Goal: Information Seeking & Learning: Learn about a topic

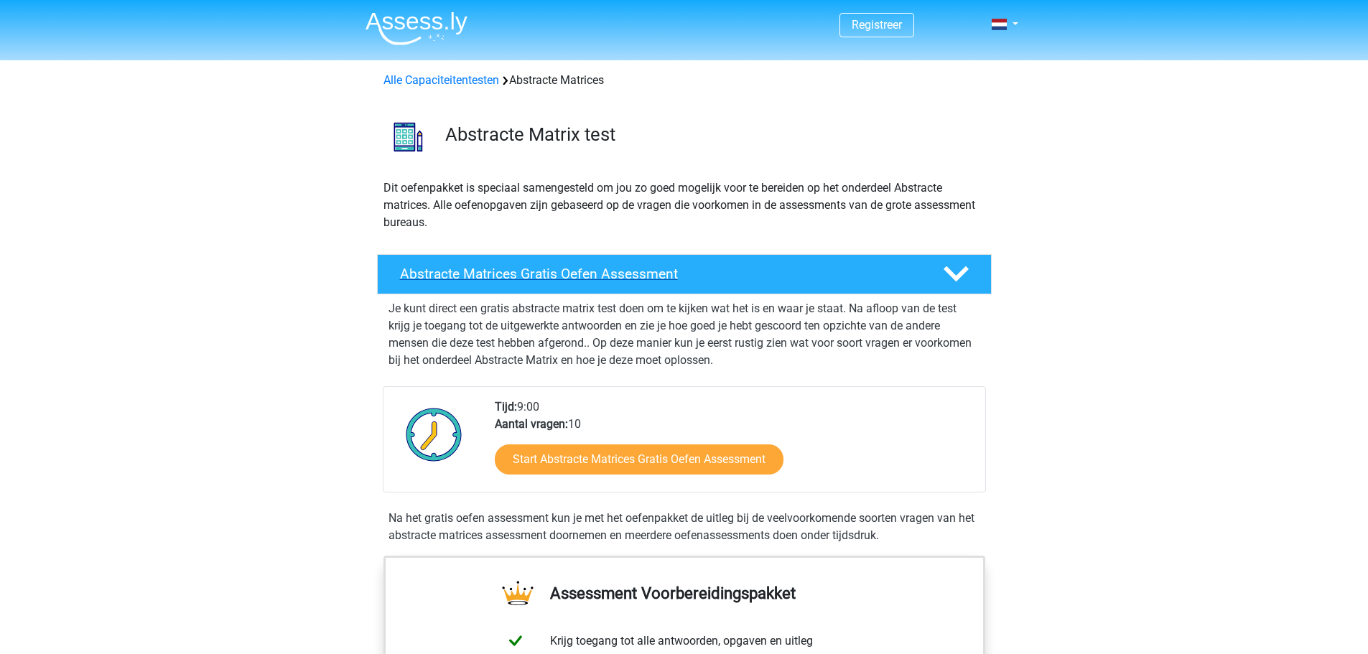
click at [956, 277] on polygon at bounding box center [955, 274] width 25 height 16
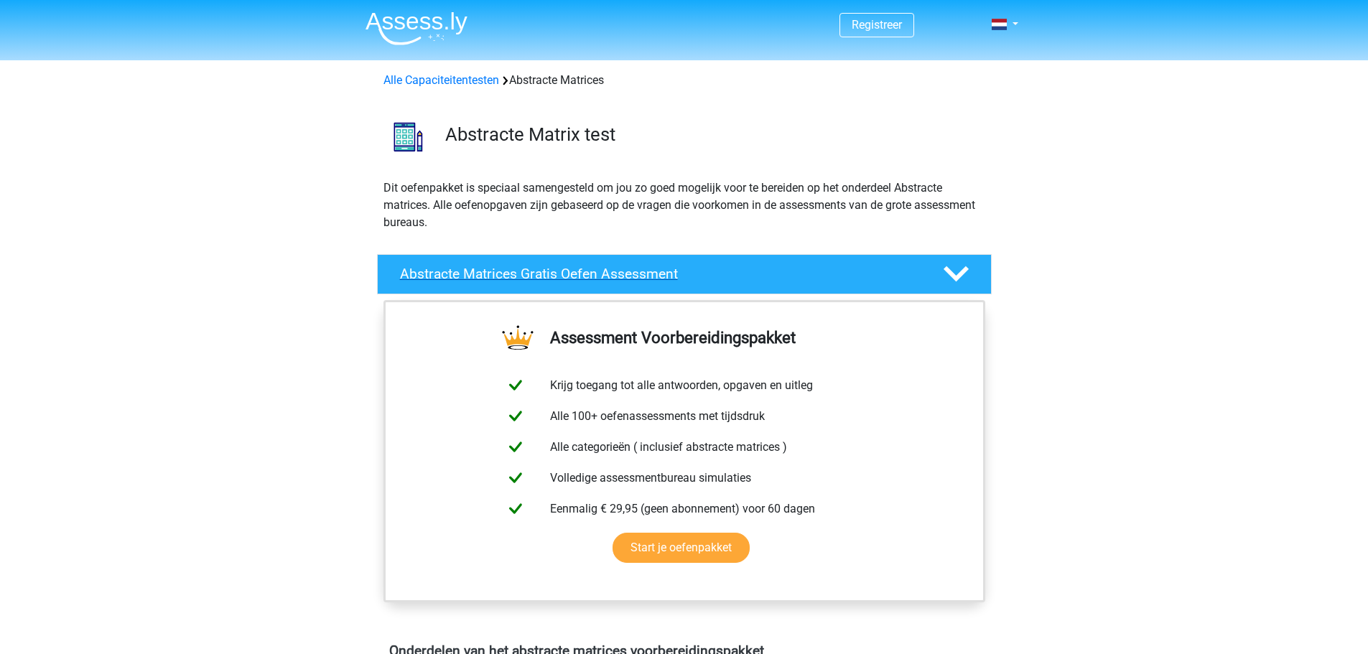
click at [956, 277] on polygon at bounding box center [955, 274] width 25 height 16
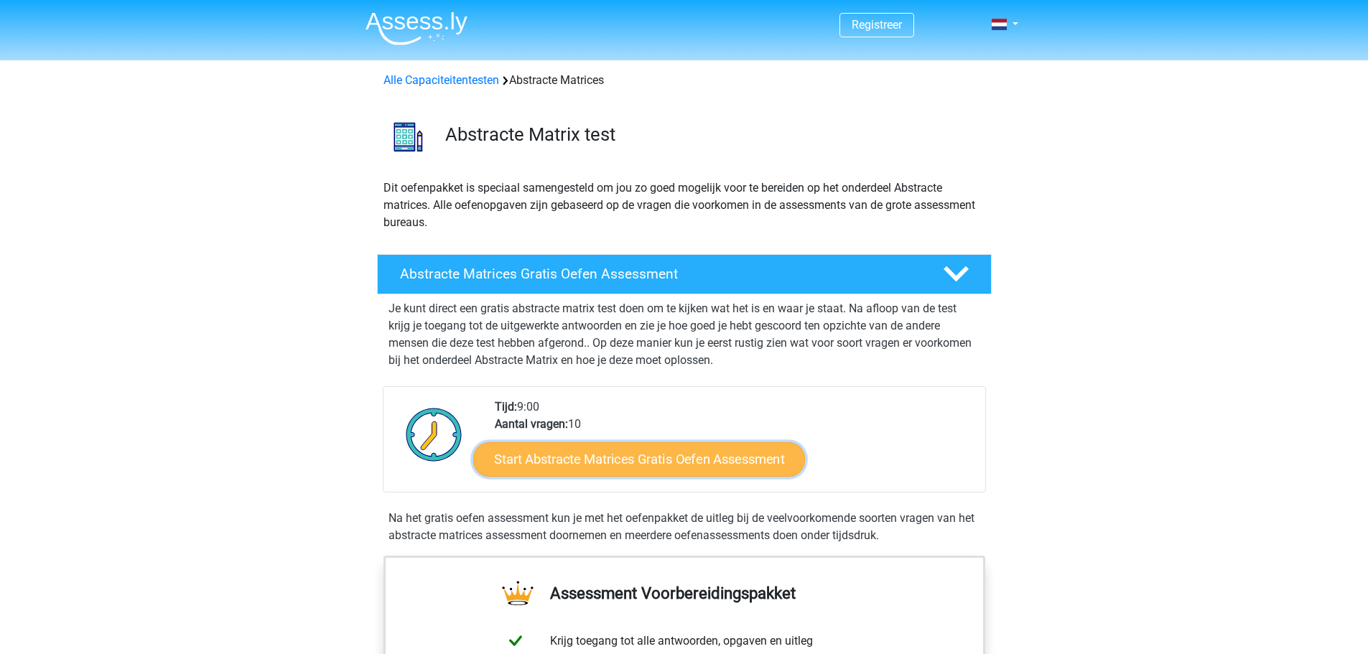
click at [657, 454] on link "Start Abstracte Matrices Gratis Oefen Assessment" at bounding box center [639, 459] width 332 height 34
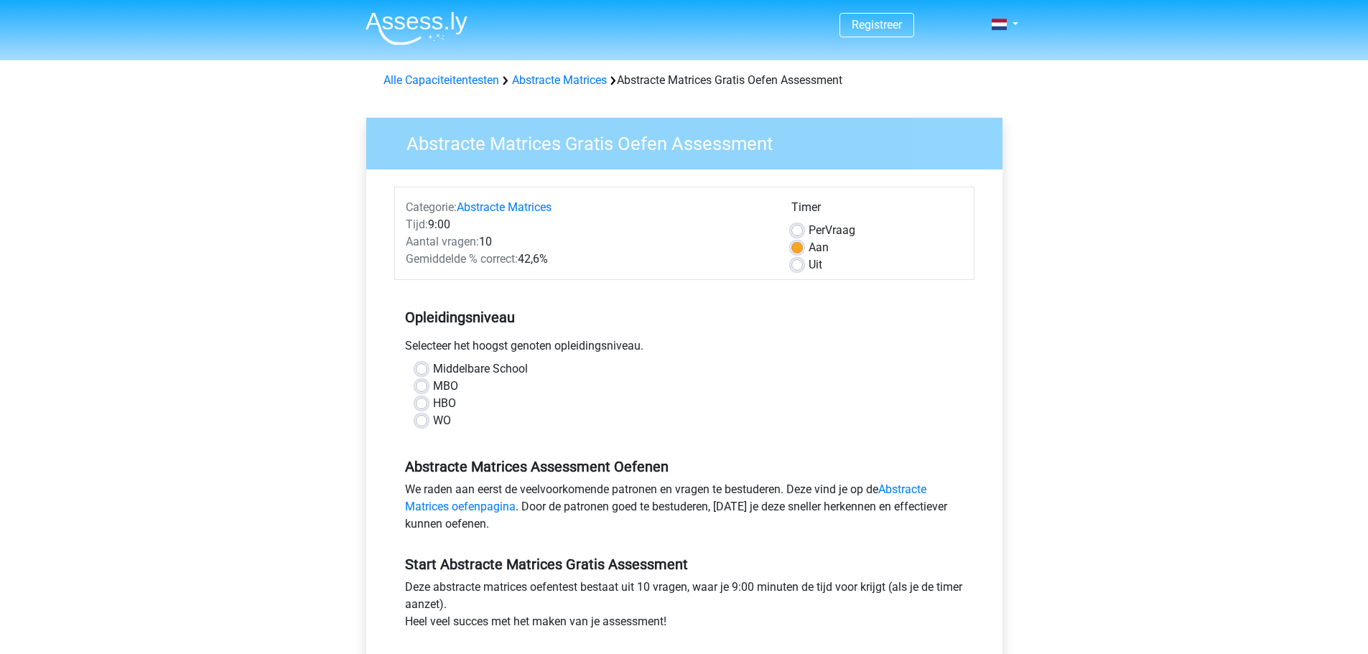
click at [433, 421] on label "WO" at bounding box center [442, 420] width 18 height 17
click at [423, 421] on input "WO" at bounding box center [421, 419] width 11 height 14
radio input "true"
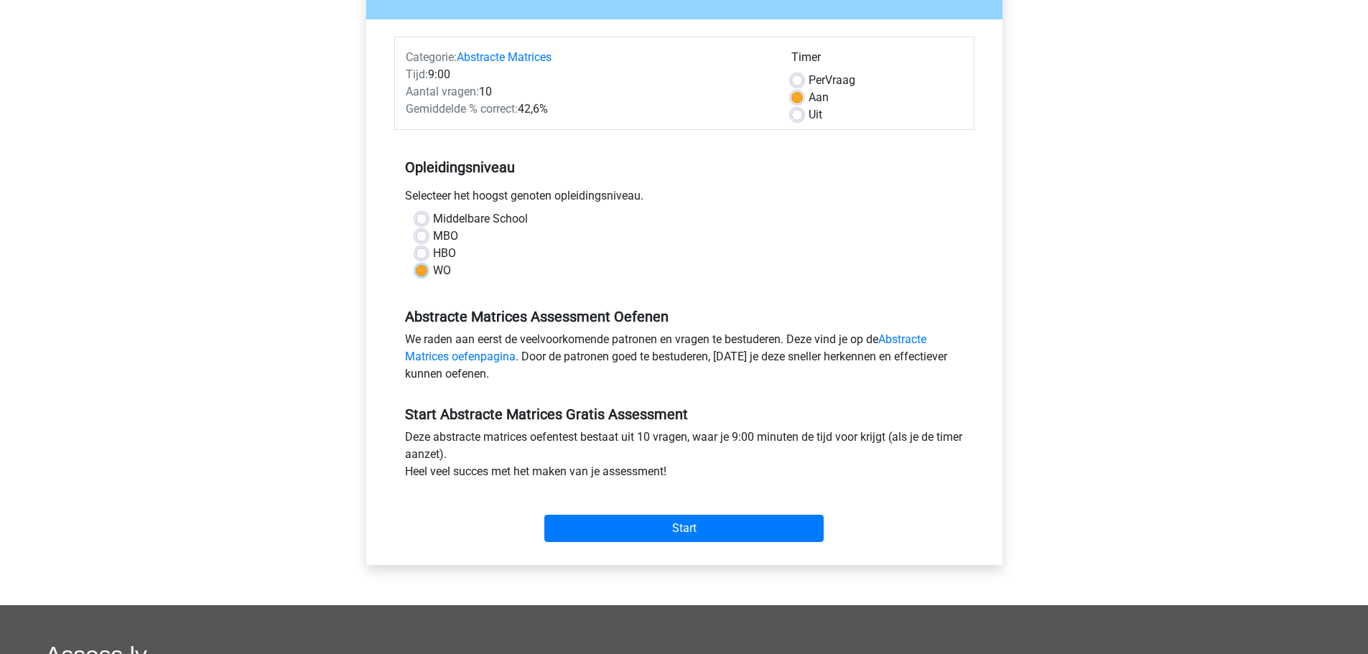
scroll to position [181, 0]
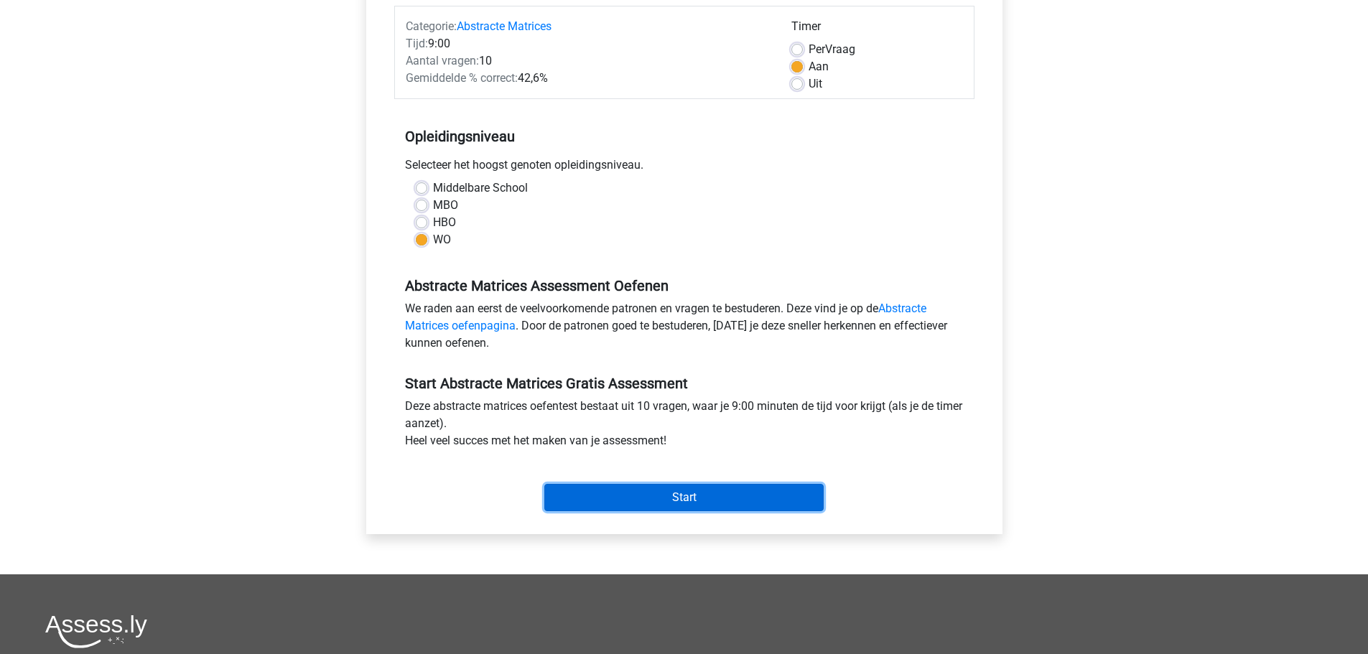
click at [706, 492] on input "Start" at bounding box center [683, 497] width 279 height 27
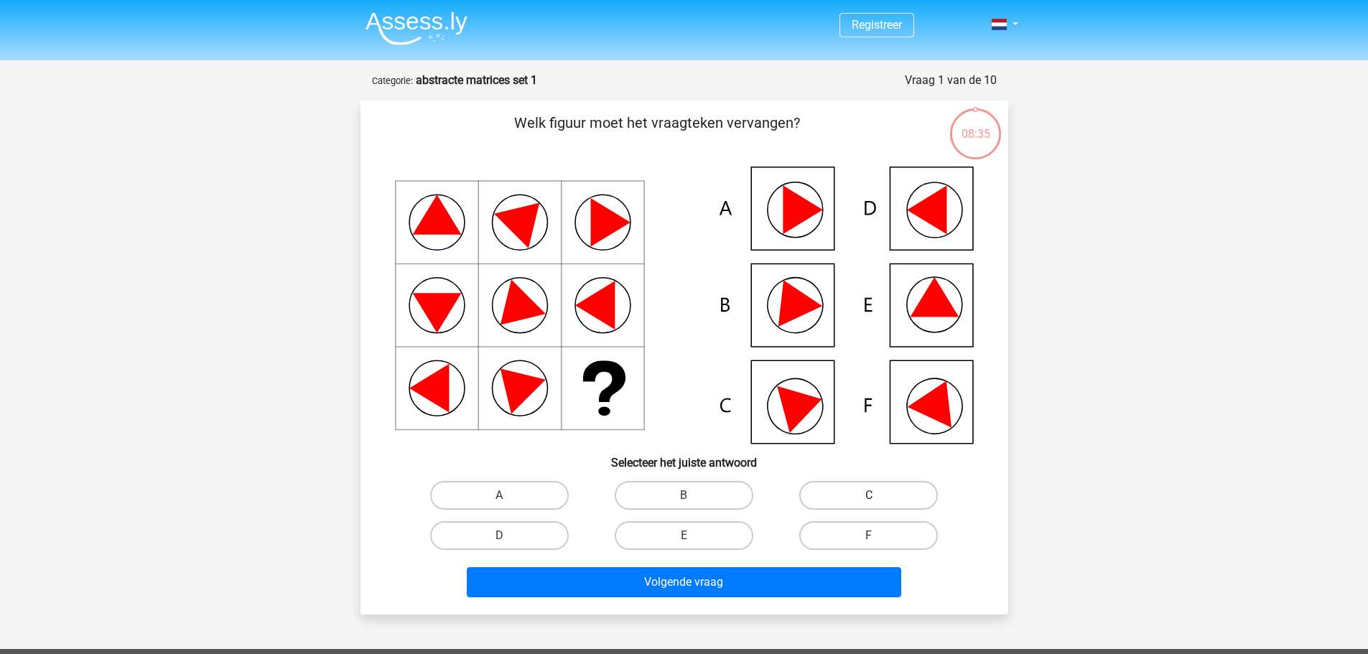
click at [895, 492] on label "C" at bounding box center [868, 495] width 139 height 29
click at [878, 495] on input "C" at bounding box center [873, 499] width 9 height 9
radio input "true"
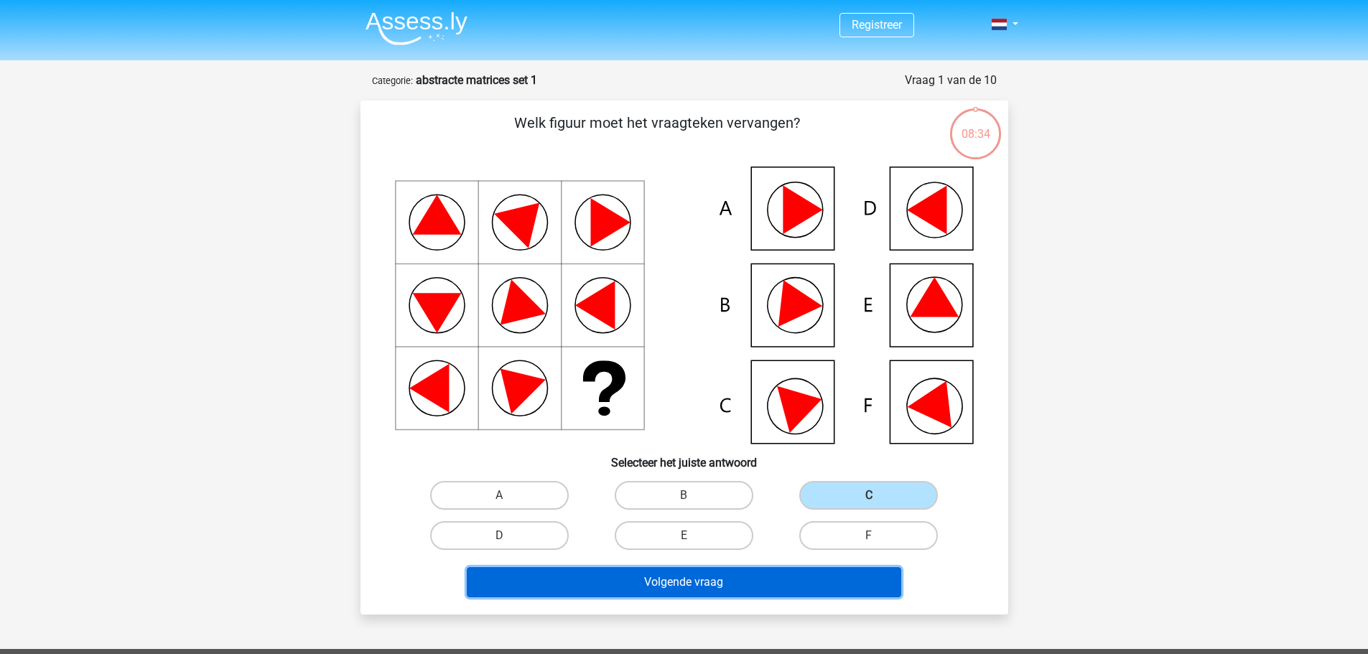
click at [741, 571] on button "Volgende vraag" at bounding box center [684, 582] width 434 height 30
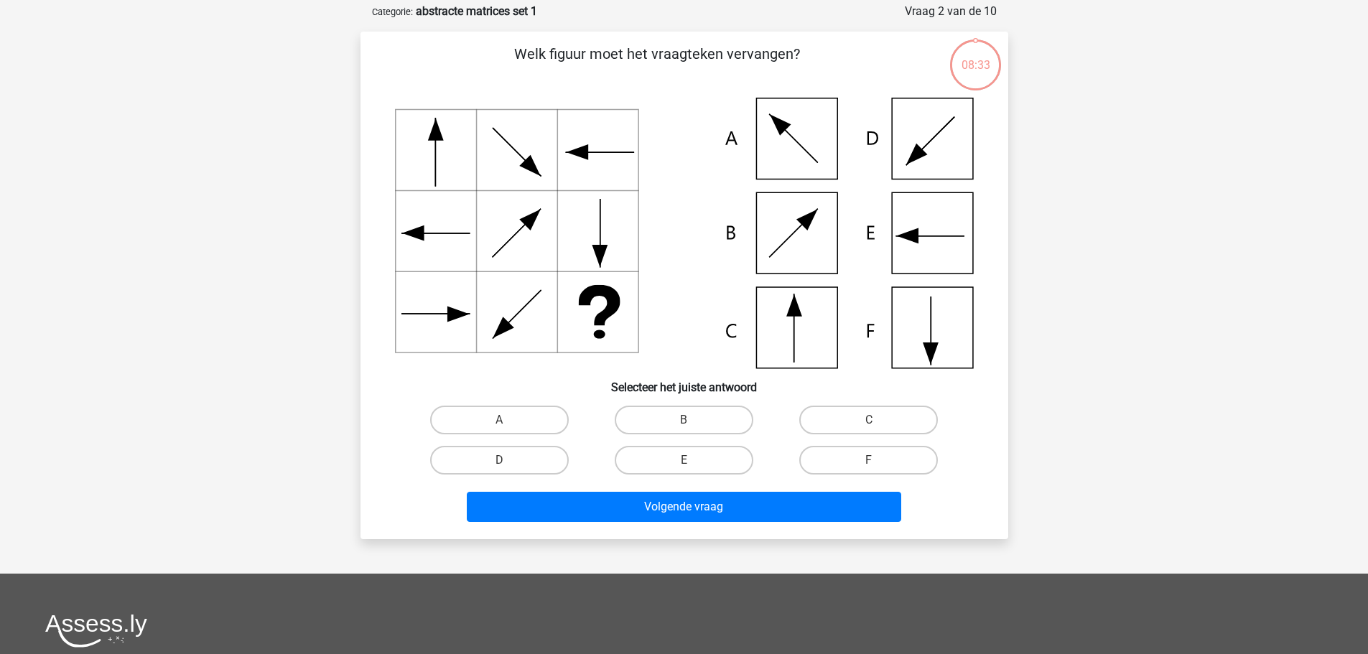
scroll to position [72, 0]
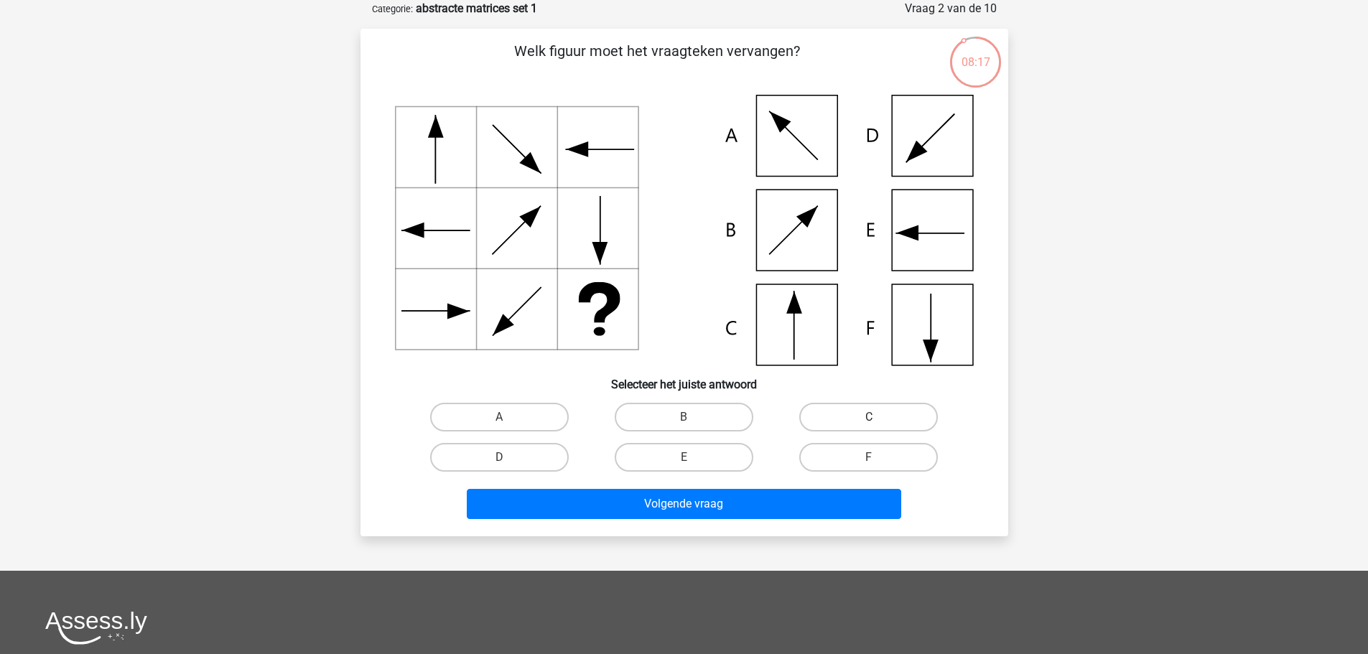
click at [861, 416] on label "C" at bounding box center [868, 417] width 139 height 29
click at [869, 417] on input "C" at bounding box center [873, 421] width 9 height 9
radio input "true"
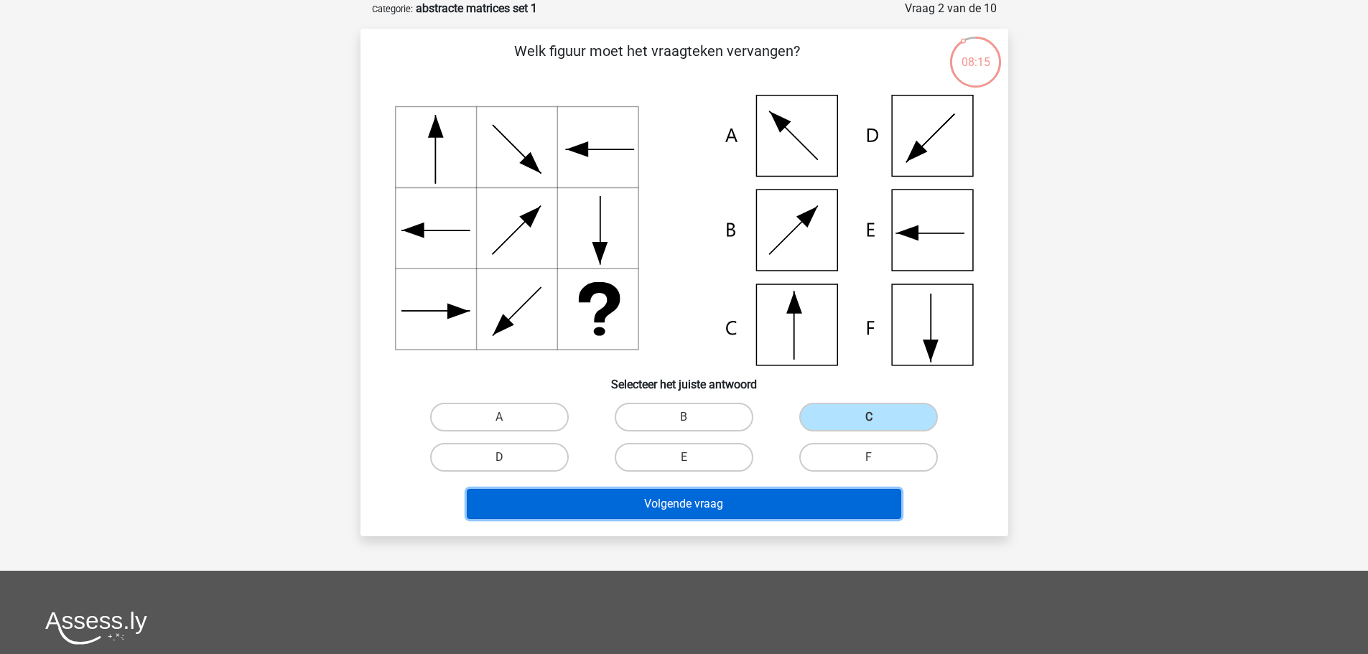
click at [715, 508] on button "Volgende vraag" at bounding box center [684, 504] width 434 height 30
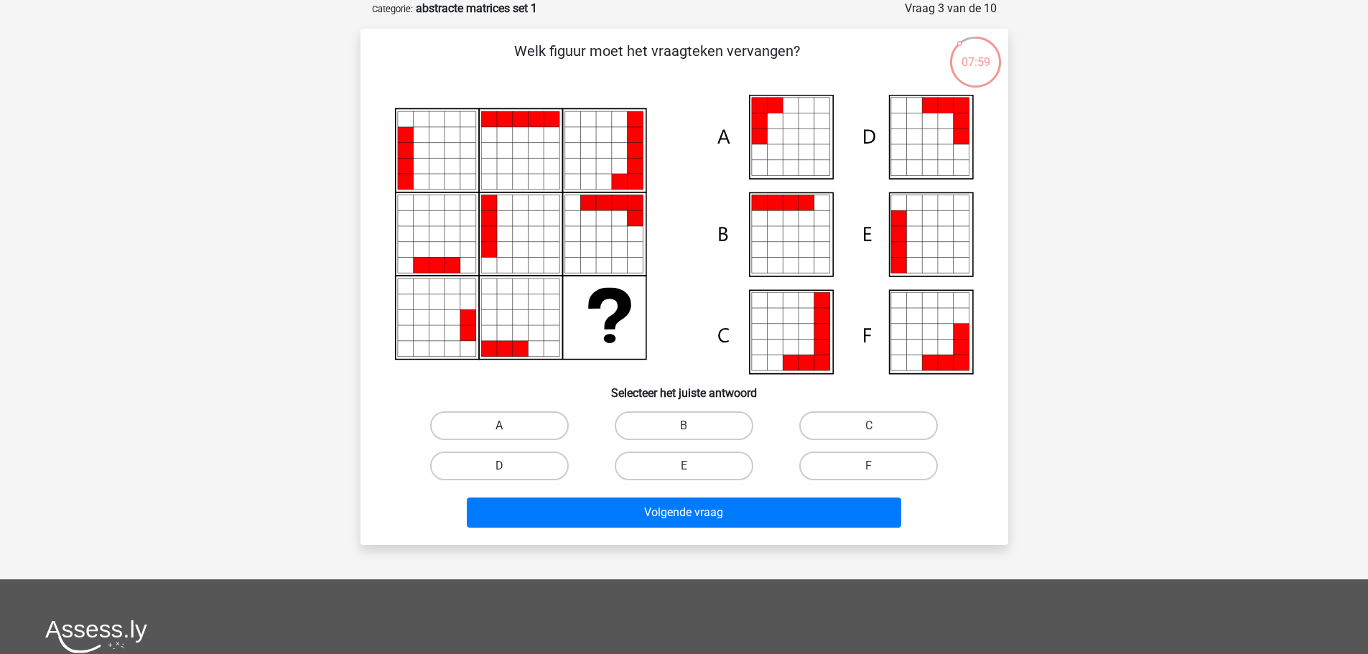
click at [505, 421] on label "A" at bounding box center [499, 425] width 139 height 29
click at [505, 426] on input "A" at bounding box center [503, 430] width 9 height 9
radio input "true"
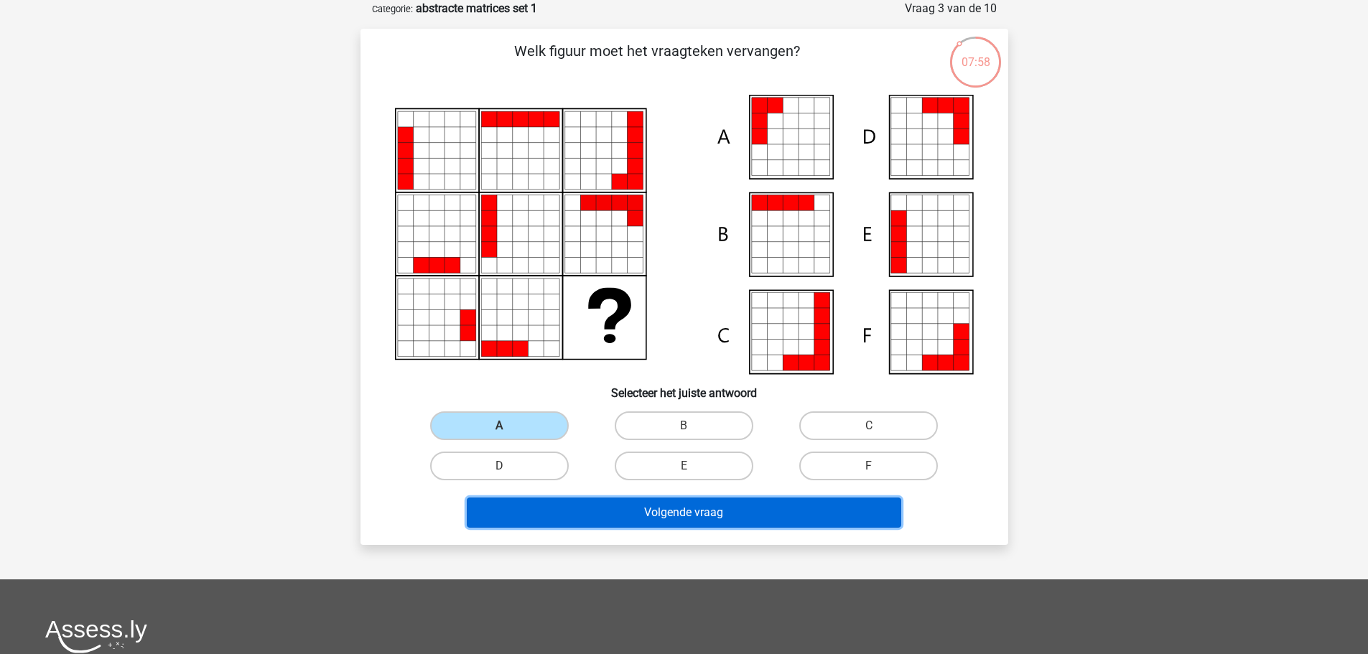
click at [693, 510] on button "Volgende vraag" at bounding box center [684, 513] width 434 height 30
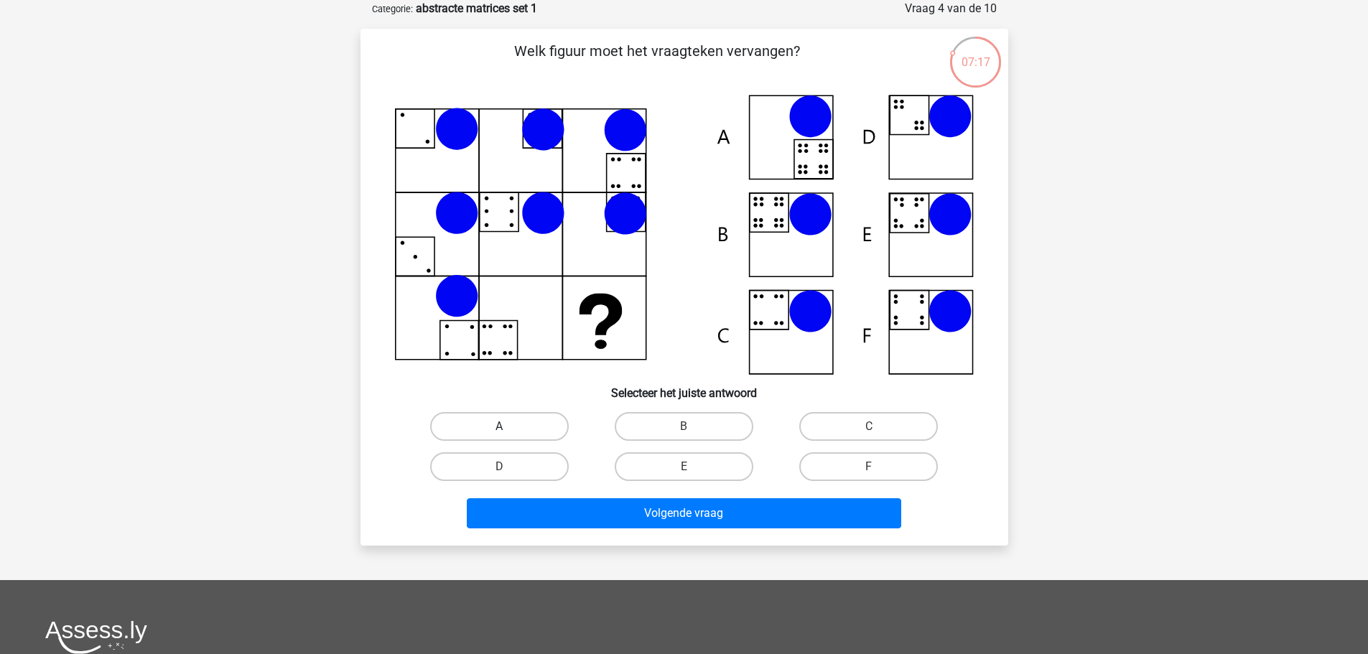
click at [524, 421] on label "A" at bounding box center [499, 426] width 139 height 29
click at [508, 426] on input "A" at bounding box center [503, 430] width 9 height 9
radio input "true"
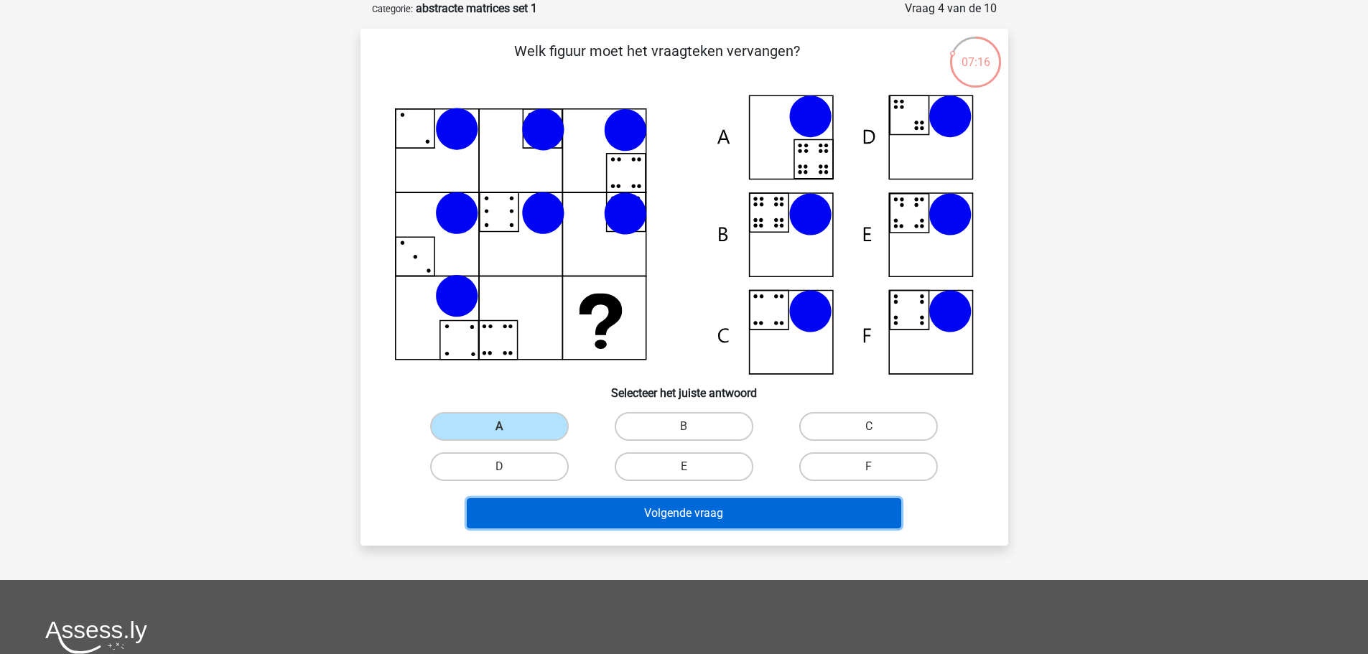
click at [666, 523] on button "Volgende vraag" at bounding box center [684, 513] width 434 height 30
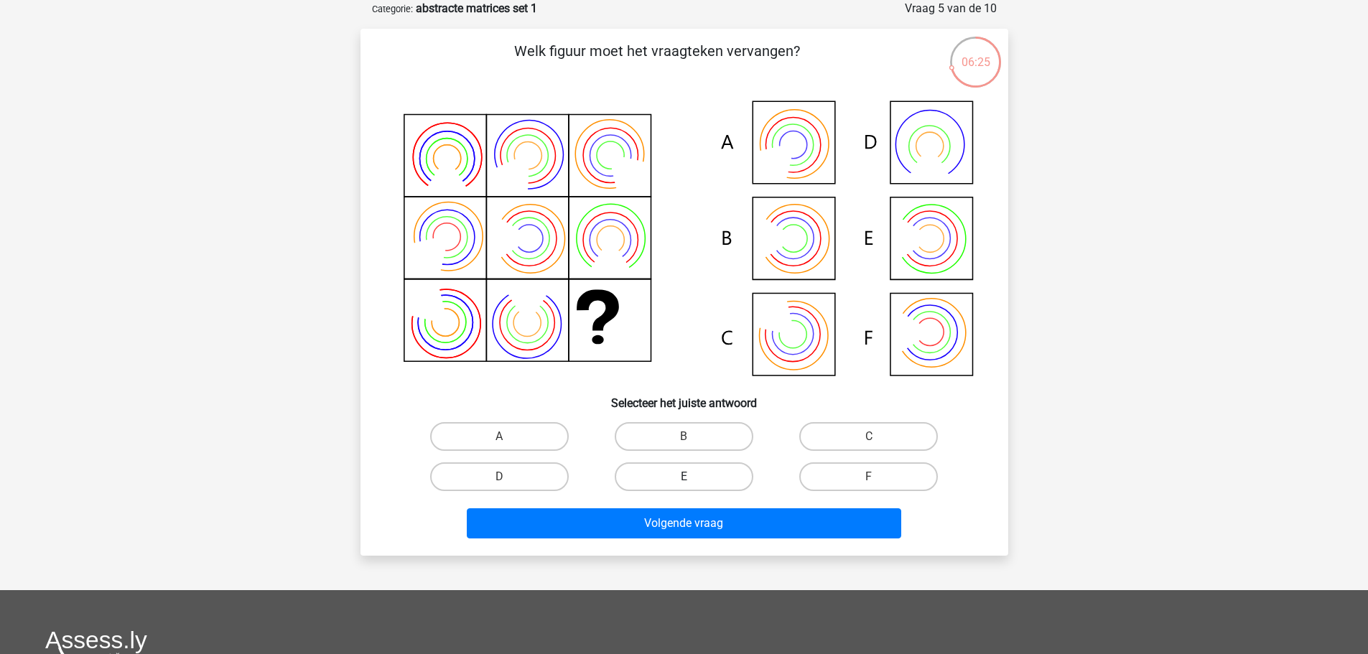
click at [714, 471] on label "E" at bounding box center [684, 476] width 139 height 29
click at [693, 477] on input "E" at bounding box center [687, 481] width 9 height 9
radio input "true"
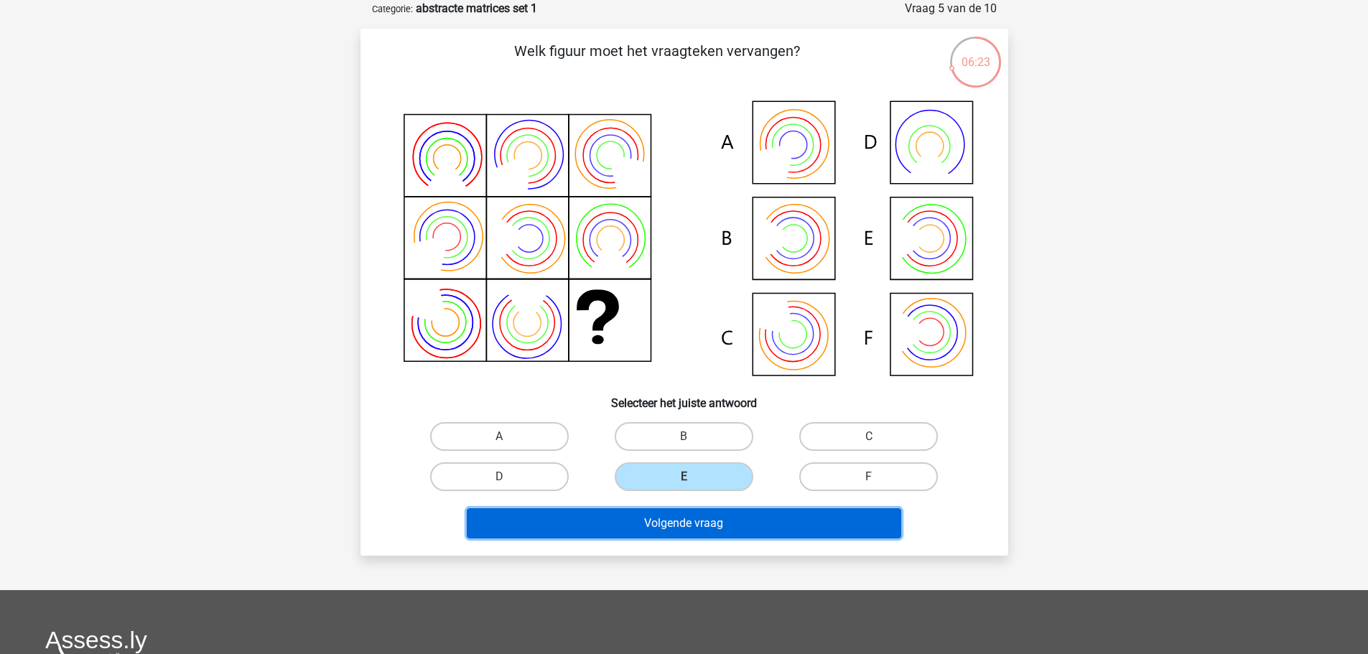
click at [711, 528] on button "Volgende vraag" at bounding box center [684, 523] width 434 height 30
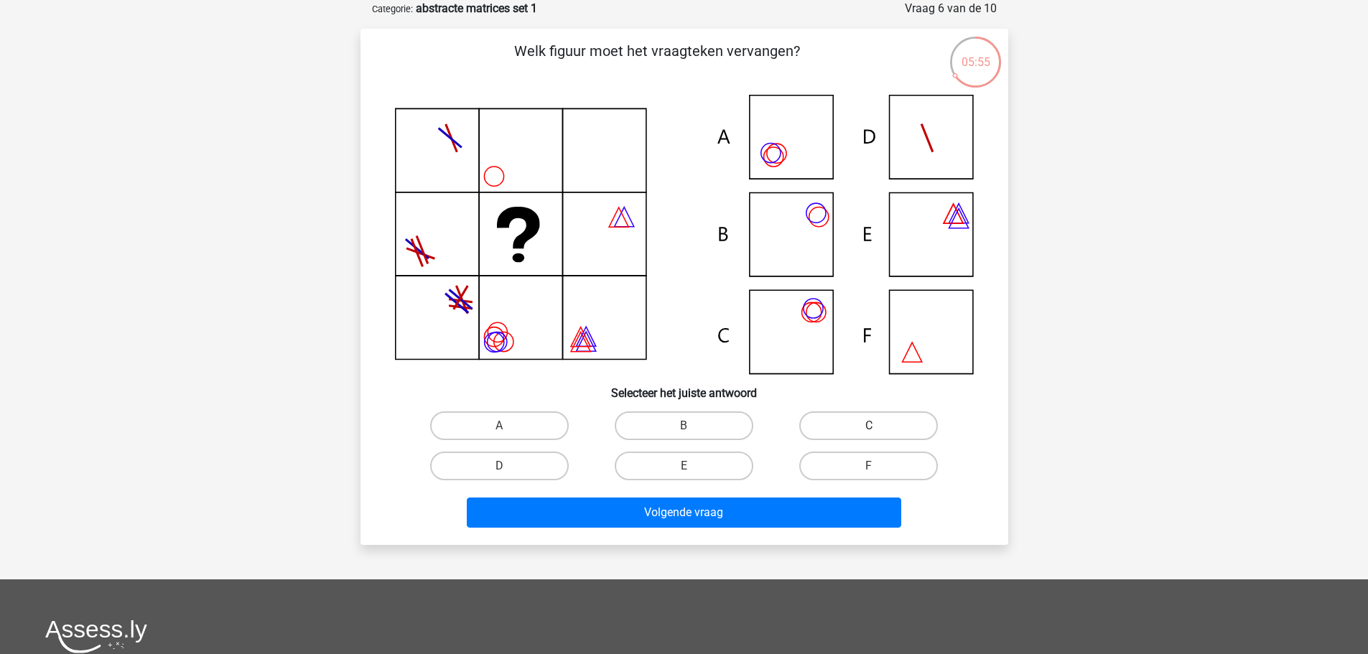
click at [871, 418] on label "C" at bounding box center [868, 425] width 139 height 29
click at [871, 426] on input "C" at bounding box center [873, 430] width 9 height 9
radio input "true"
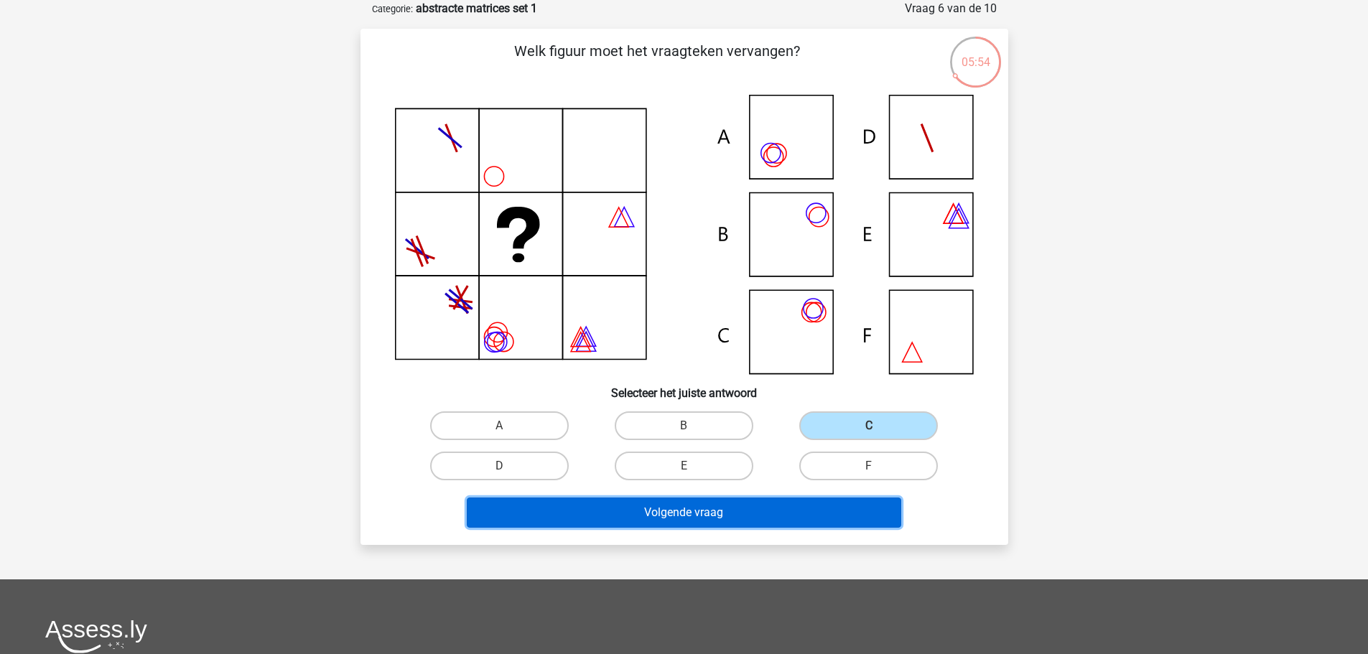
click at [746, 515] on button "Volgende vraag" at bounding box center [684, 513] width 434 height 30
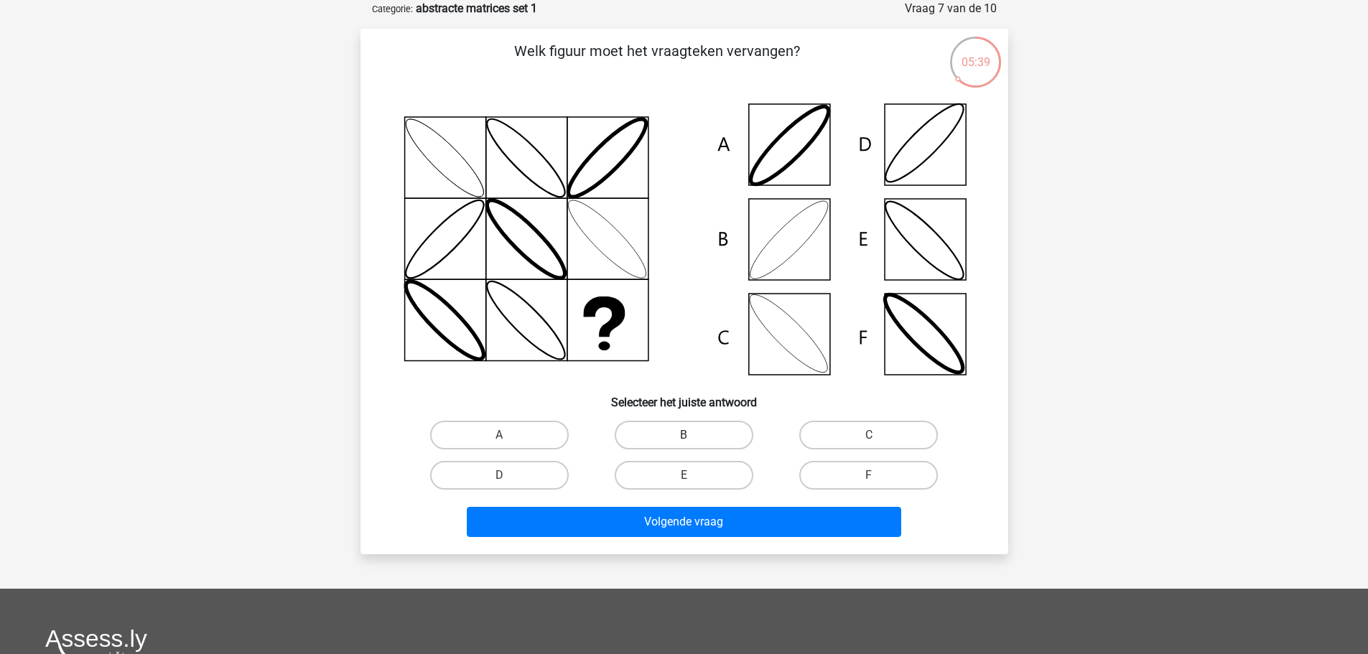
click at [653, 436] on label "B" at bounding box center [684, 435] width 139 height 29
click at [683, 436] on input "B" at bounding box center [687, 439] width 9 height 9
radio input "true"
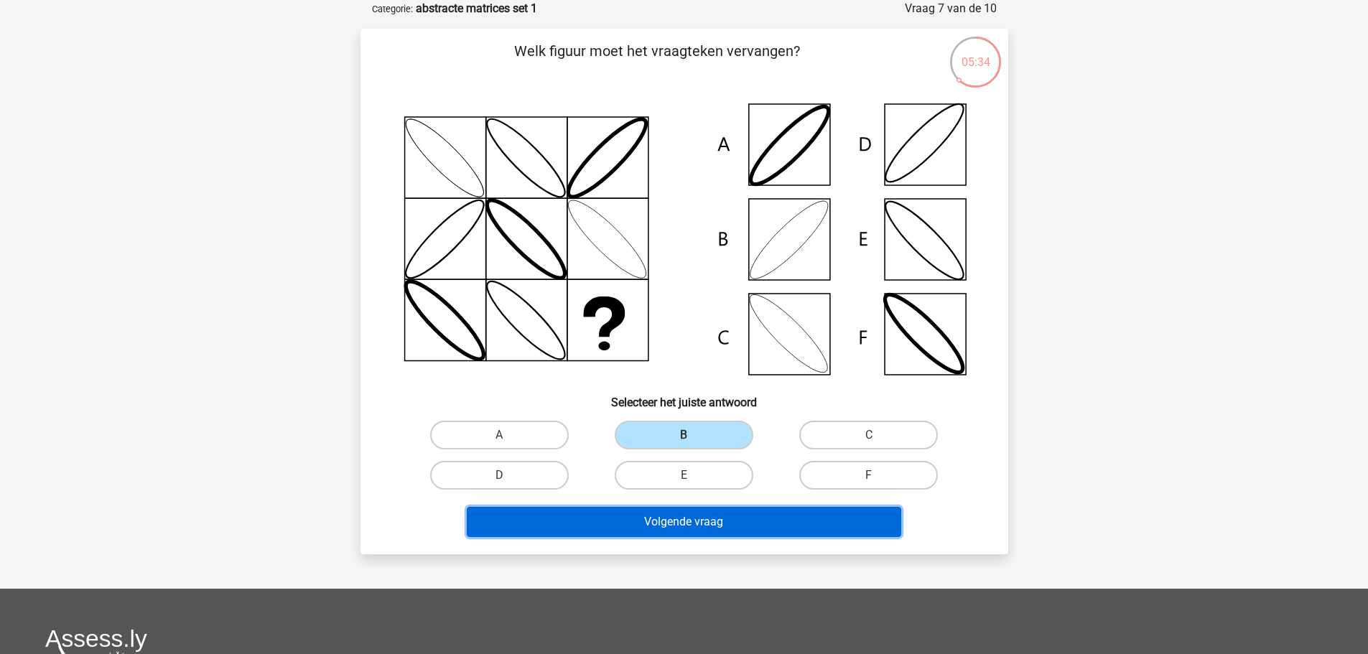
click at [750, 528] on button "Volgende vraag" at bounding box center [684, 522] width 434 height 30
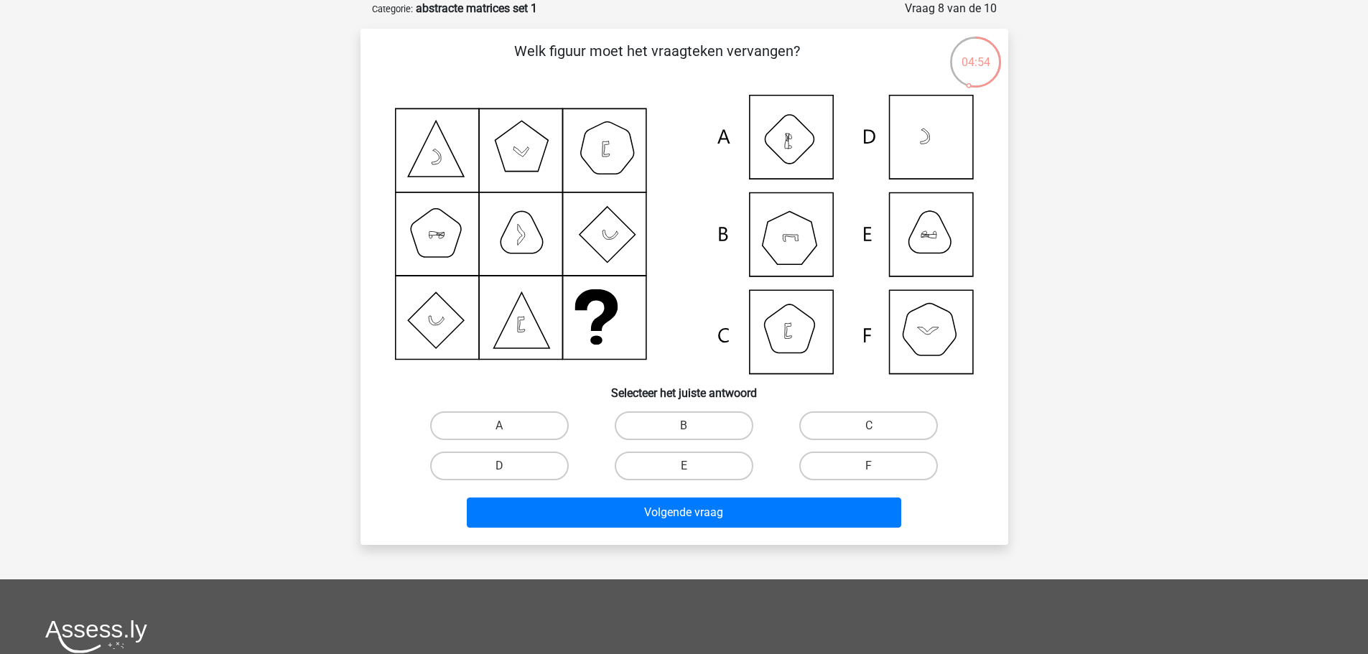
click at [803, 344] on icon at bounding box center [684, 234] width 579 height 279
click at [884, 427] on label "C" at bounding box center [868, 425] width 139 height 29
click at [878, 427] on input "C" at bounding box center [873, 430] width 9 height 9
radio input "true"
click at [712, 424] on label "B" at bounding box center [684, 425] width 139 height 29
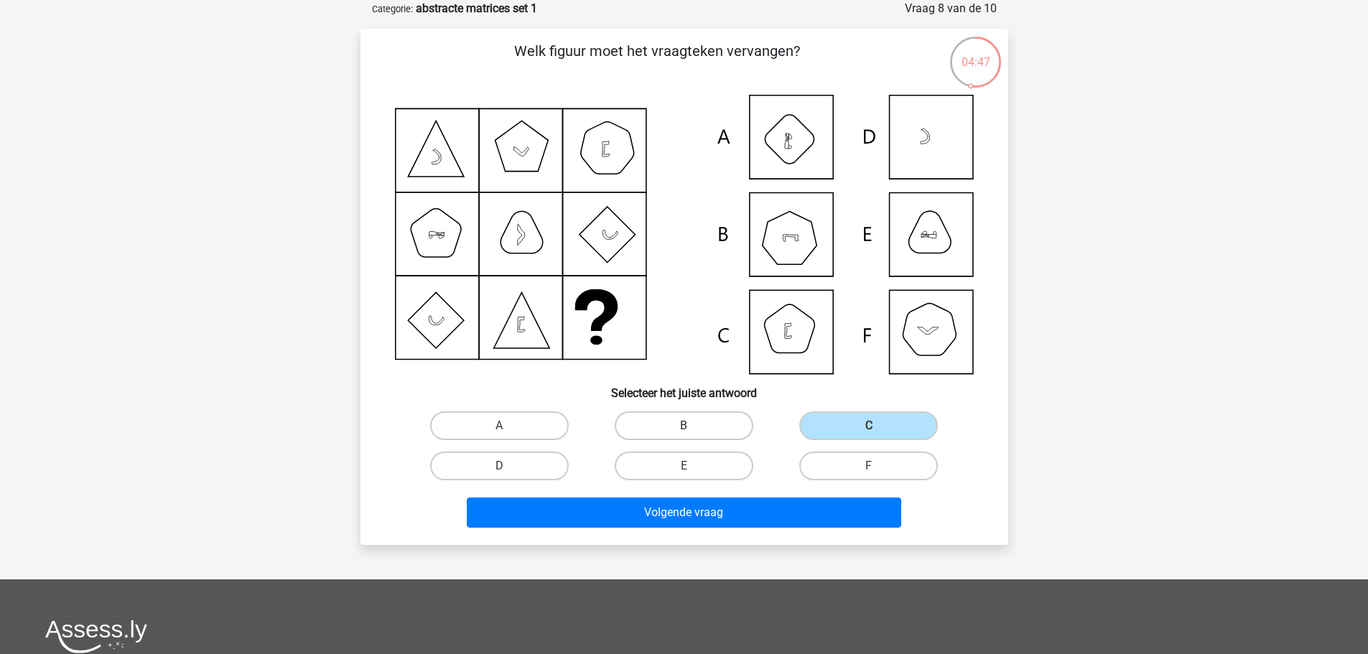
click at [693, 426] on input "B" at bounding box center [687, 430] width 9 height 9
radio input "true"
click at [826, 456] on label "F" at bounding box center [868, 466] width 139 height 29
click at [869, 466] on input "F" at bounding box center [873, 470] width 9 height 9
radio input "true"
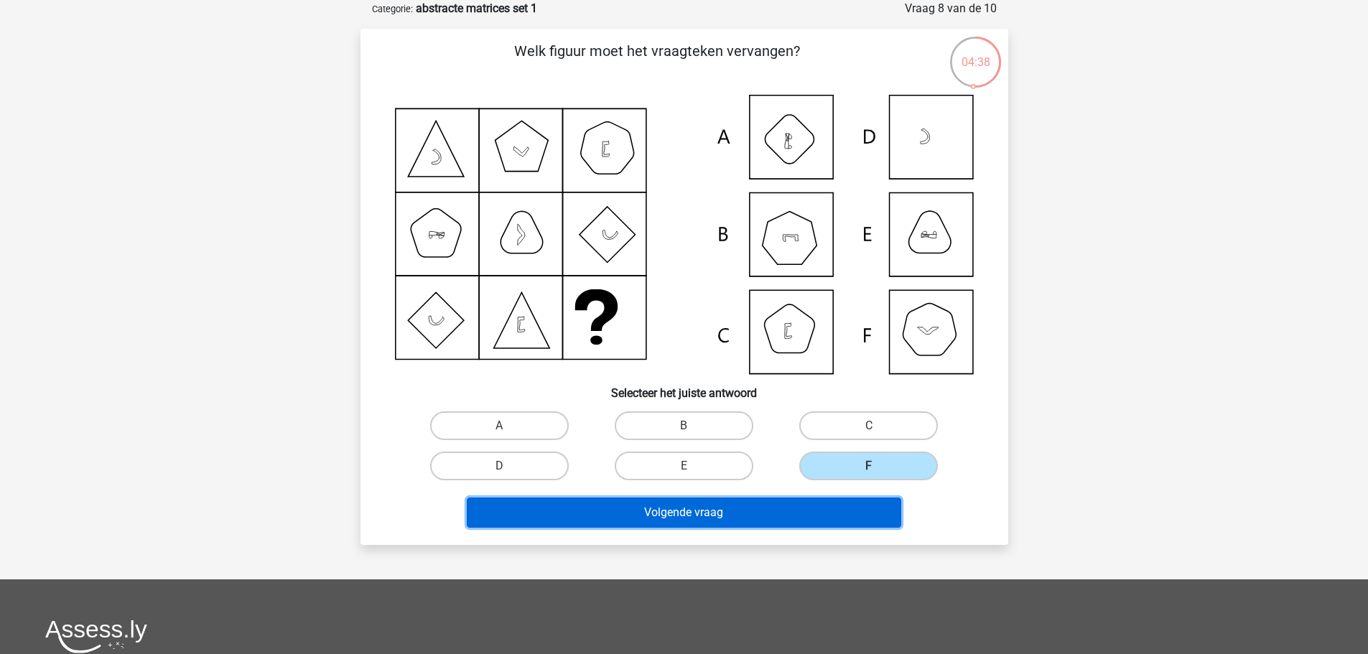
click at [724, 518] on button "Volgende vraag" at bounding box center [684, 513] width 434 height 30
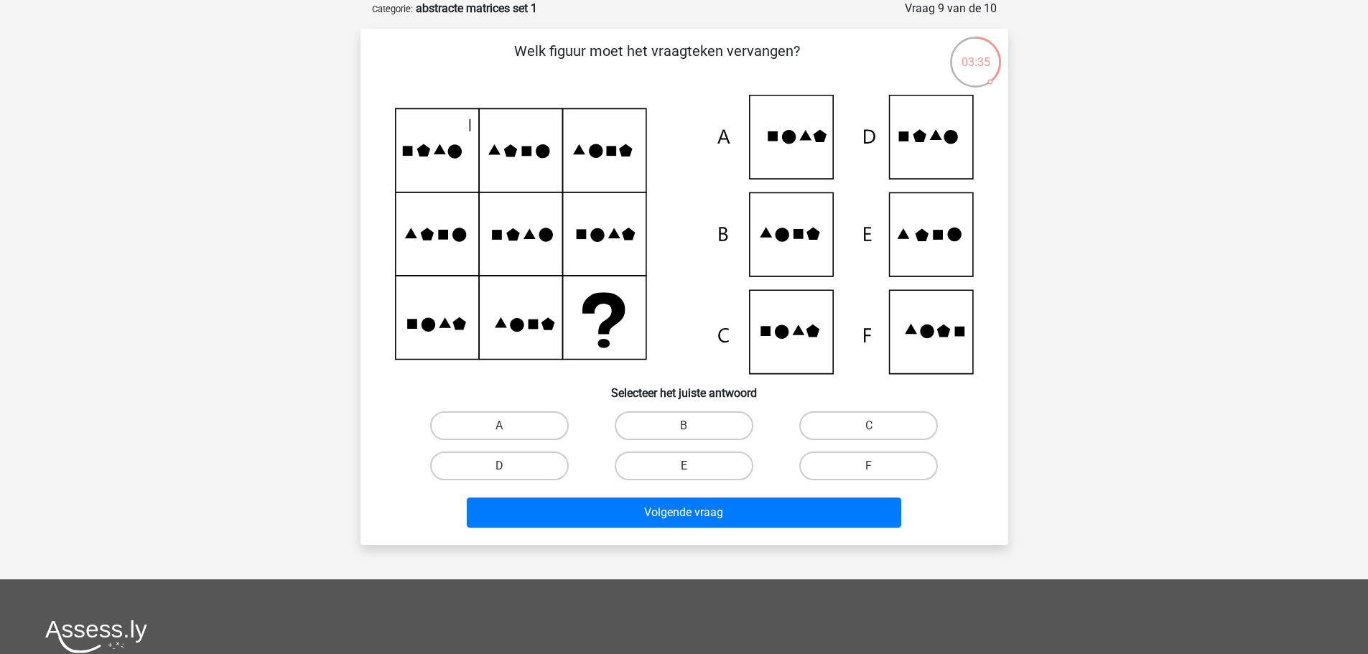
click at [687, 463] on label "E" at bounding box center [684, 466] width 139 height 29
click at [687, 466] on input "E" at bounding box center [687, 470] width 9 height 9
radio input "true"
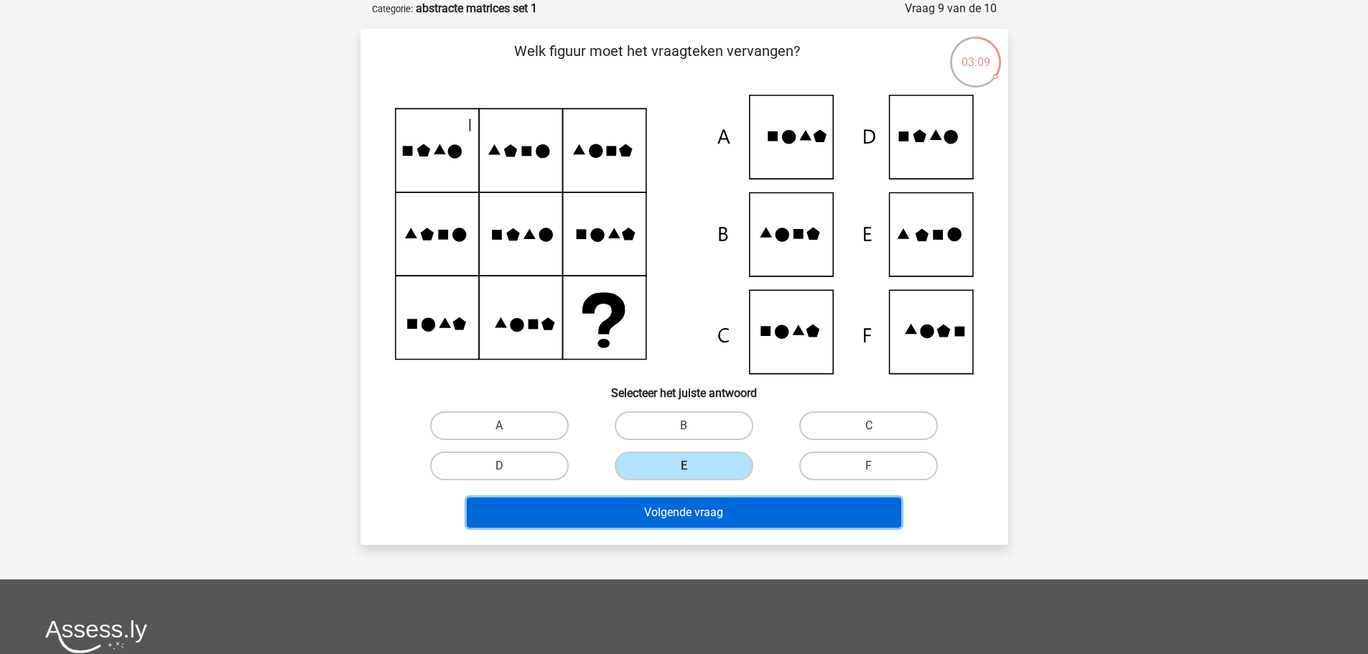
click at [677, 506] on button "Volgende vraag" at bounding box center [684, 513] width 434 height 30
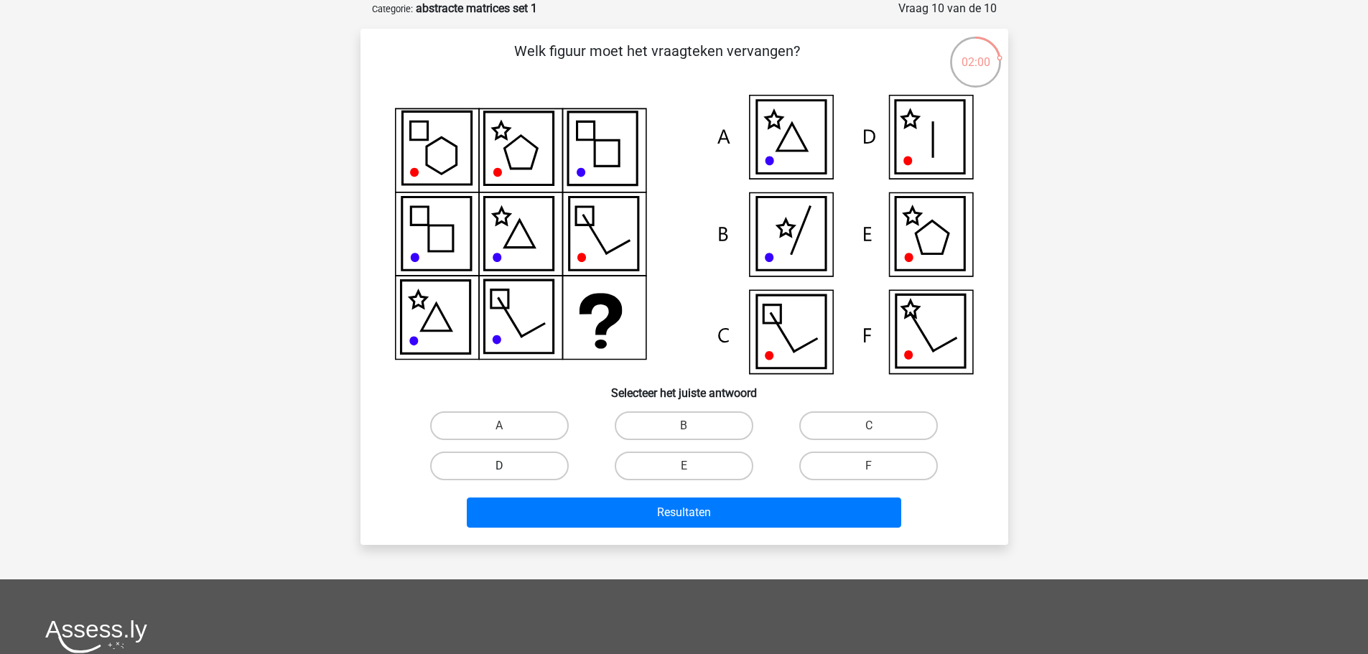
click at [517, 464] on label "D" at bounding box center [499, 466] width 139 height 29
click at [508, 466] on input "D" at bounding box center [503, 470] width 9 height 9
radio input "true"
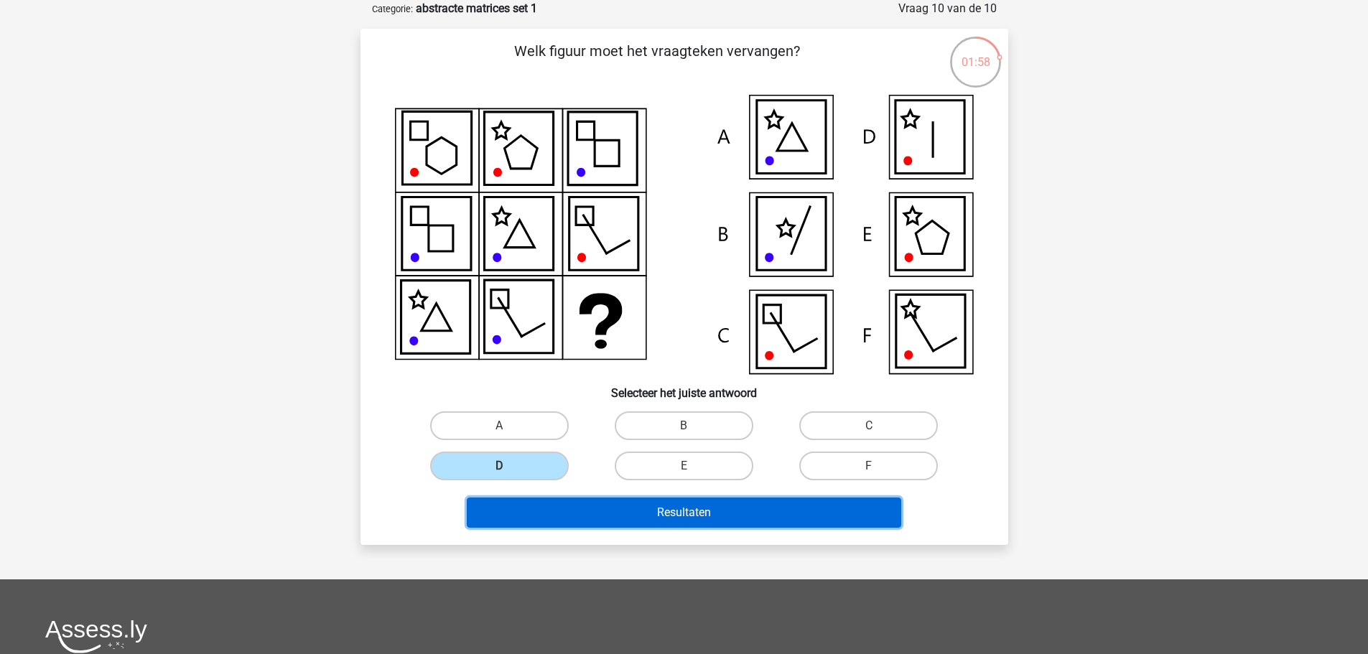
click at [670, 500] on button "Resultaten" at bounding box center [684, 513] width 434 height 30
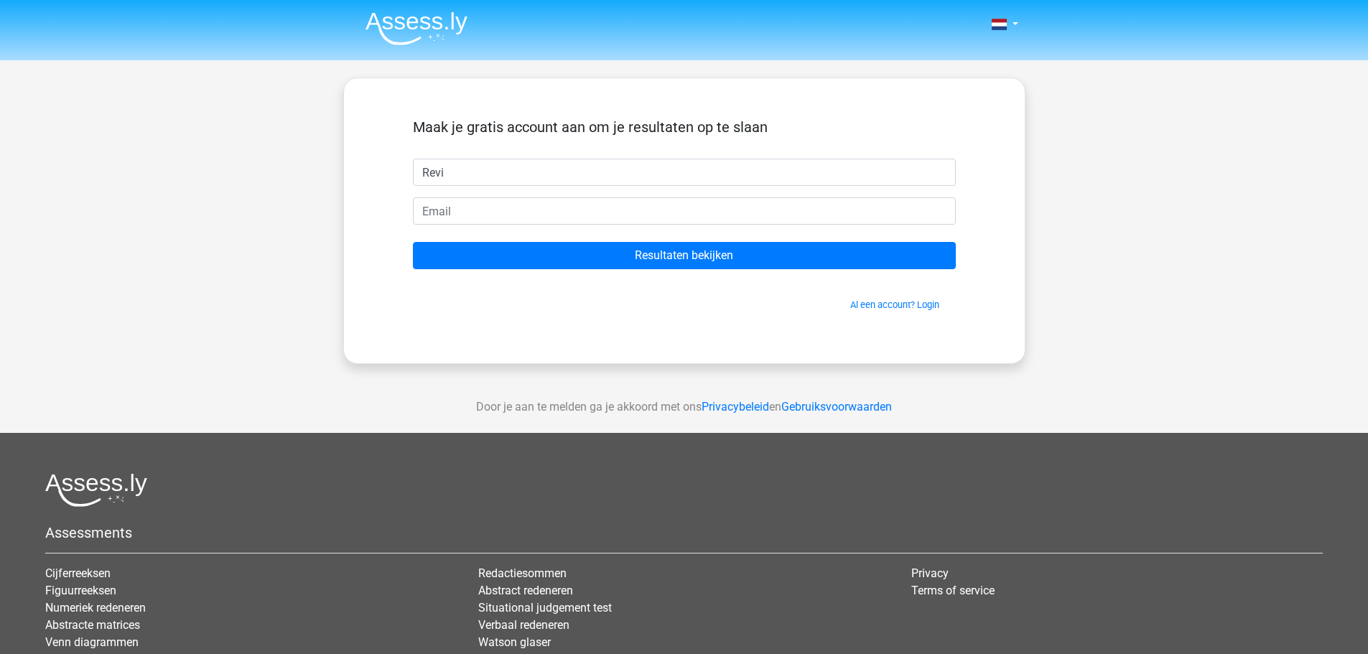
type input "Revi"
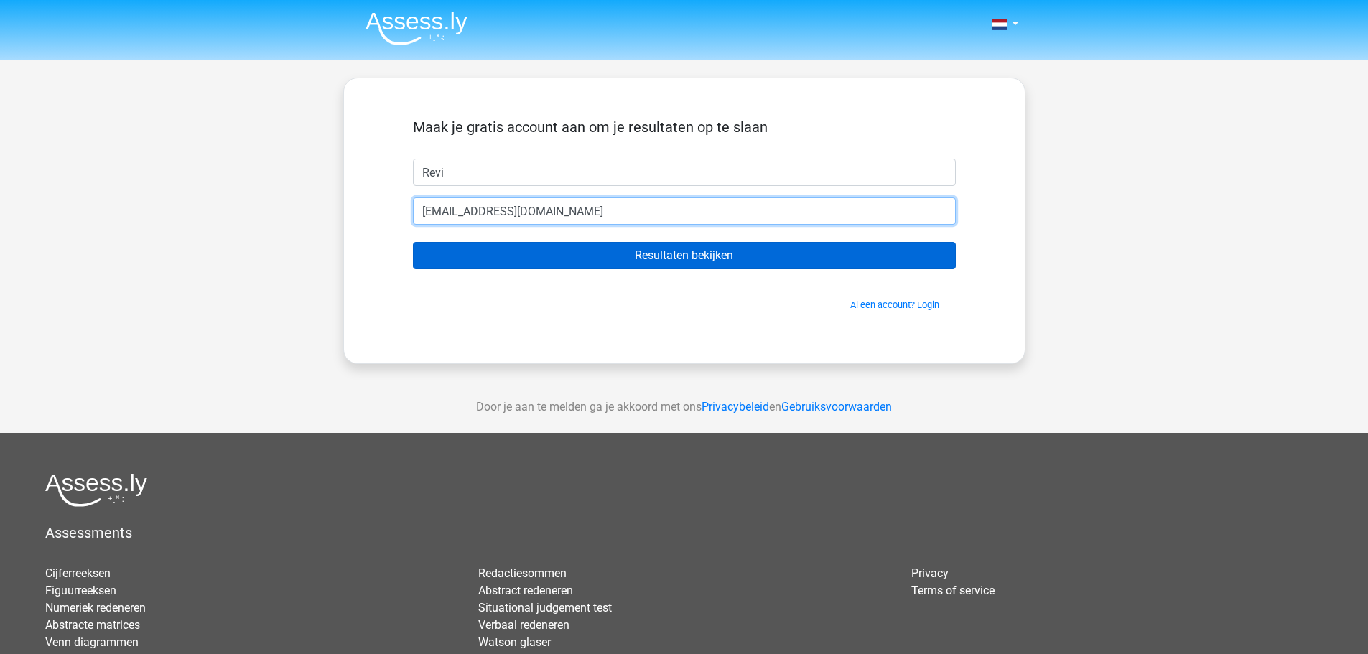
type input "revilano002@gmail.com"
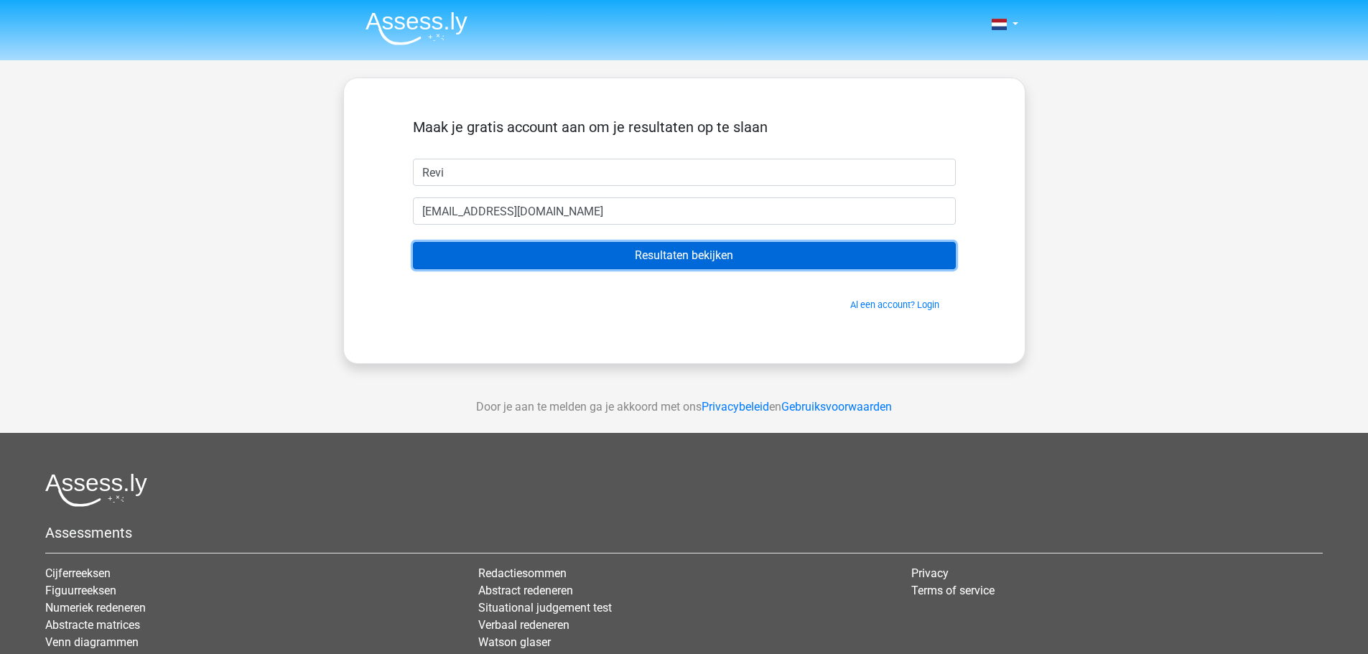
click at [686, 251] on input "Resultaten bekijken" at bounding box center [684, 255] width 543 height 27
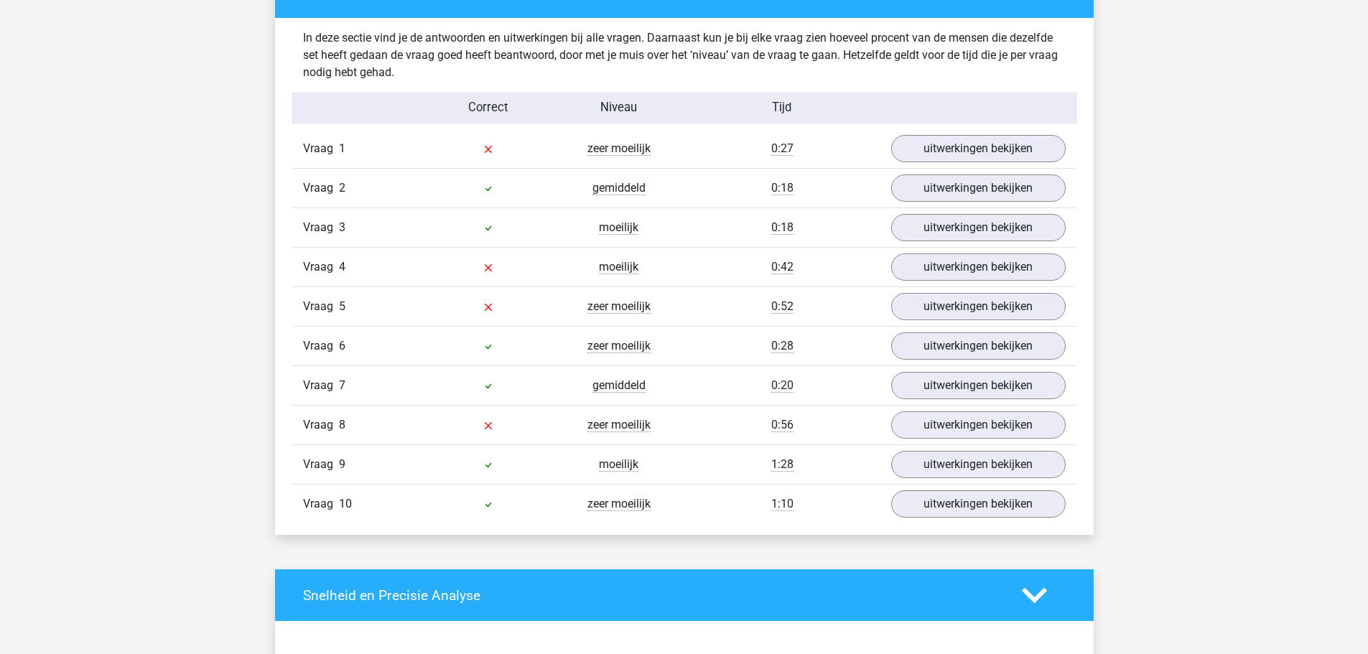
scroll to position [1113, 0]
click at [973, 149] on link "uitwerkingen bekijken" at bounding box center [977, 149] width 200 height 32
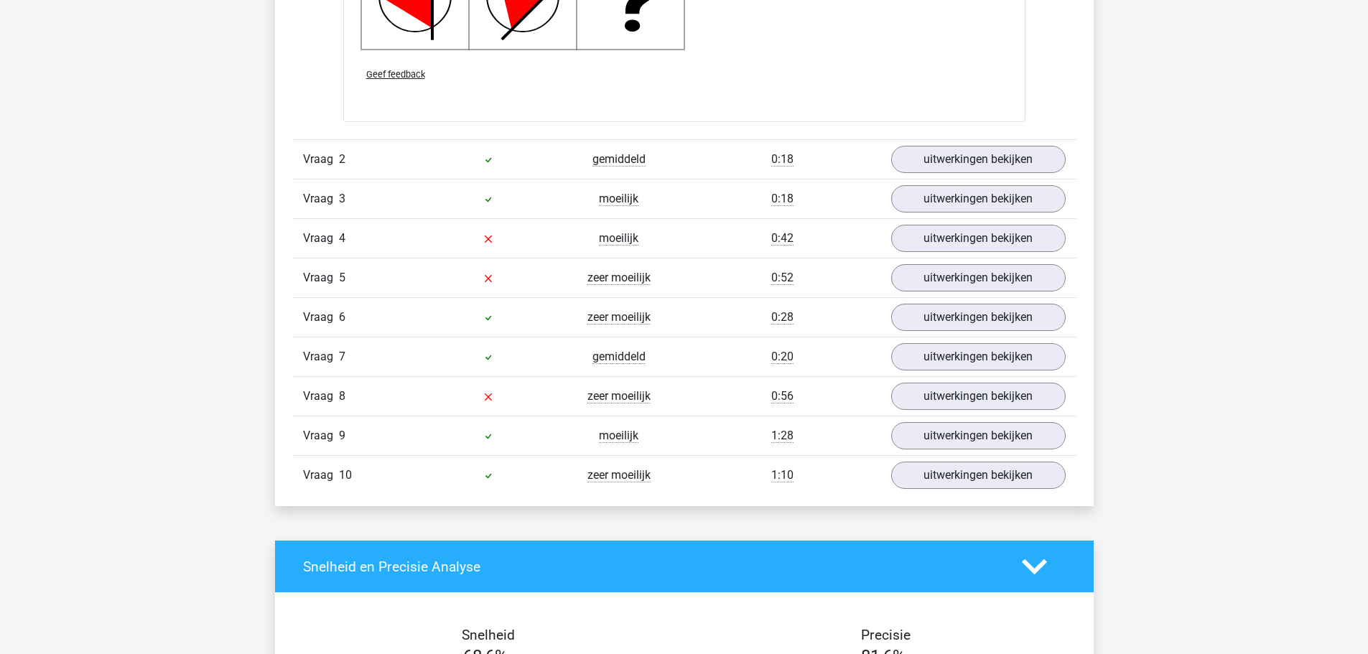
scroll to position [2159, 0]
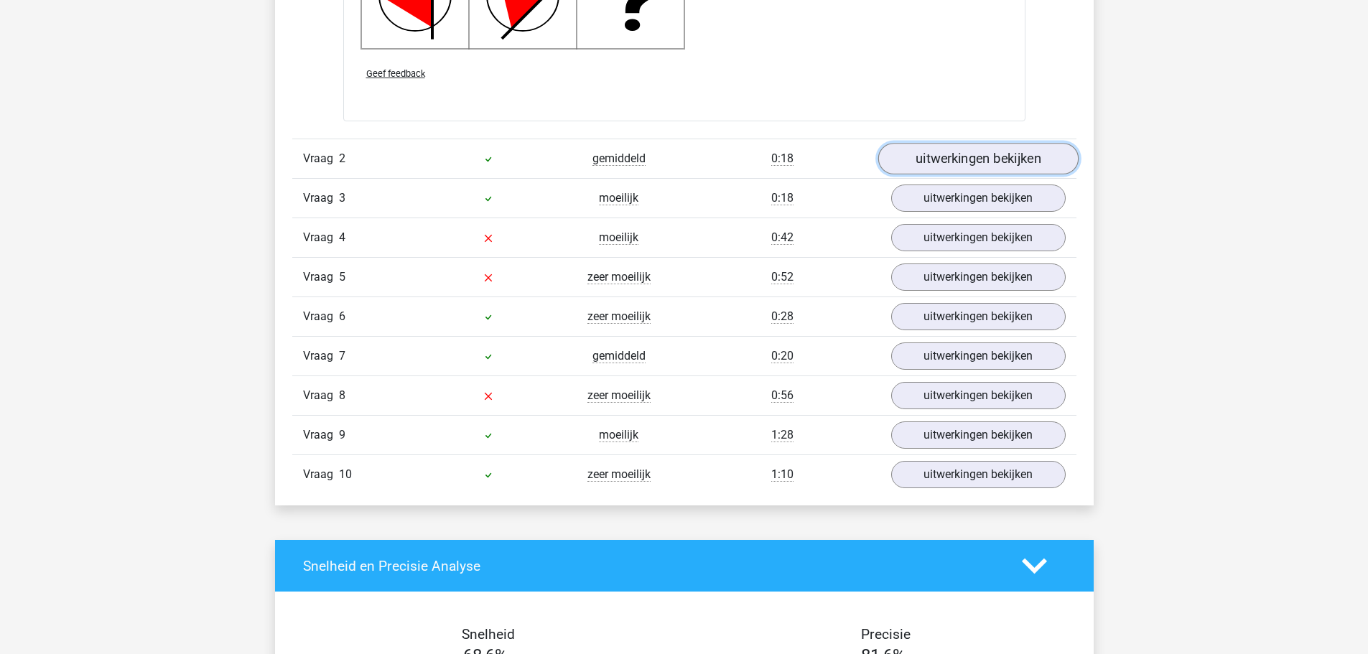
click at [996, 159] on link "uitwerkingen bekijken" at bounding box center [977, 160] width 200 height 32
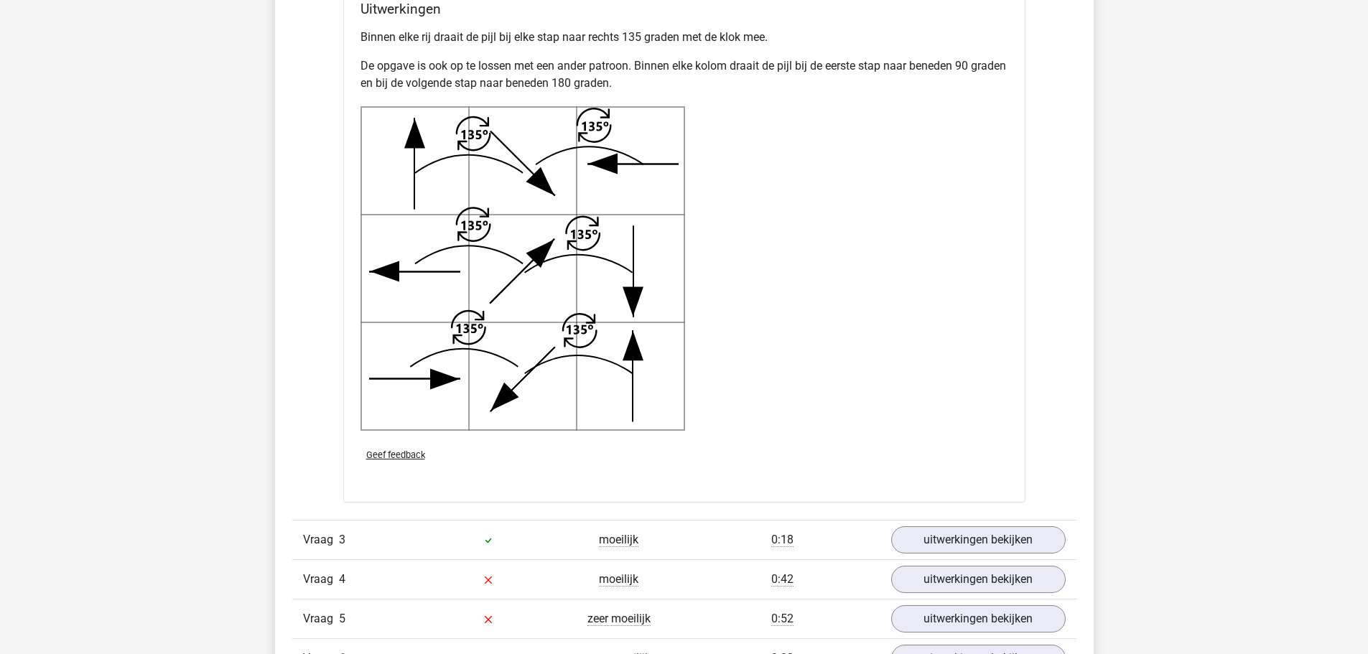
scroll to position [2809, 0]
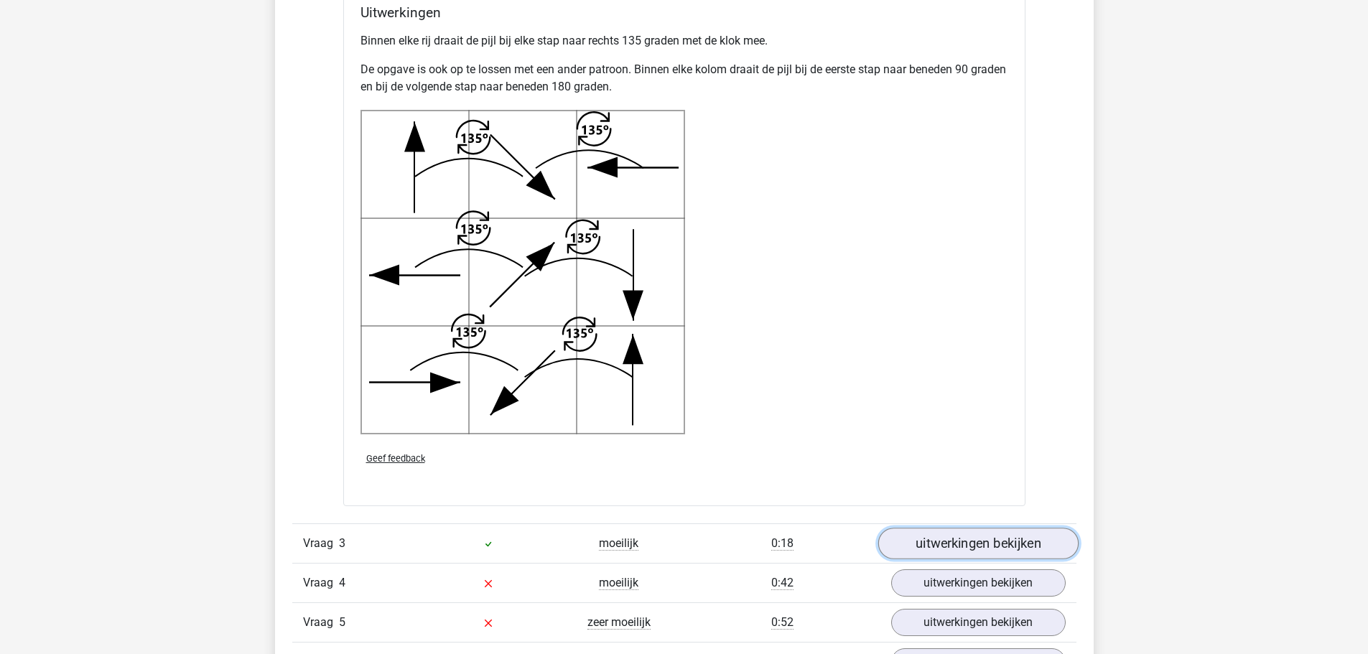
click at [996, 548] on link "uitwerkingen bekijken" at bounding box center [977, 544] width 200 height 32
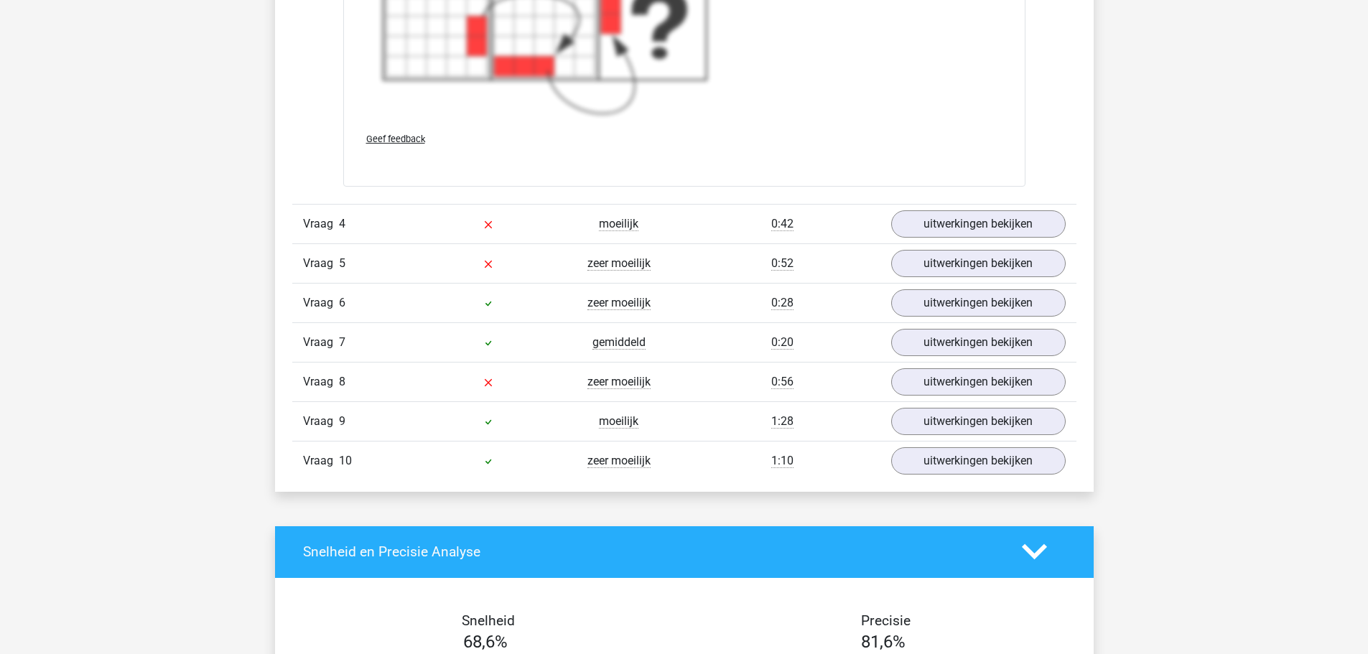
scroll to position [4292, 0]
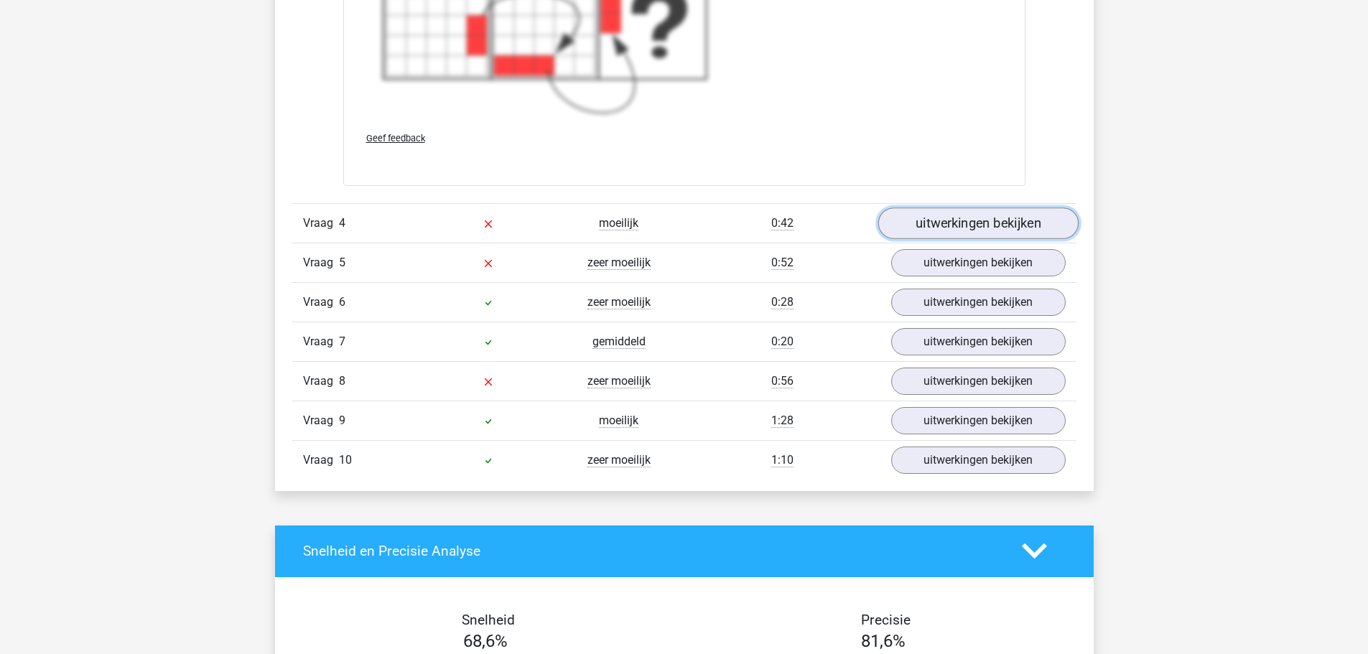
click at [984, 230] on link "uitwerkingen bekijken" at bounding box center [977, 223] width 200 height 32
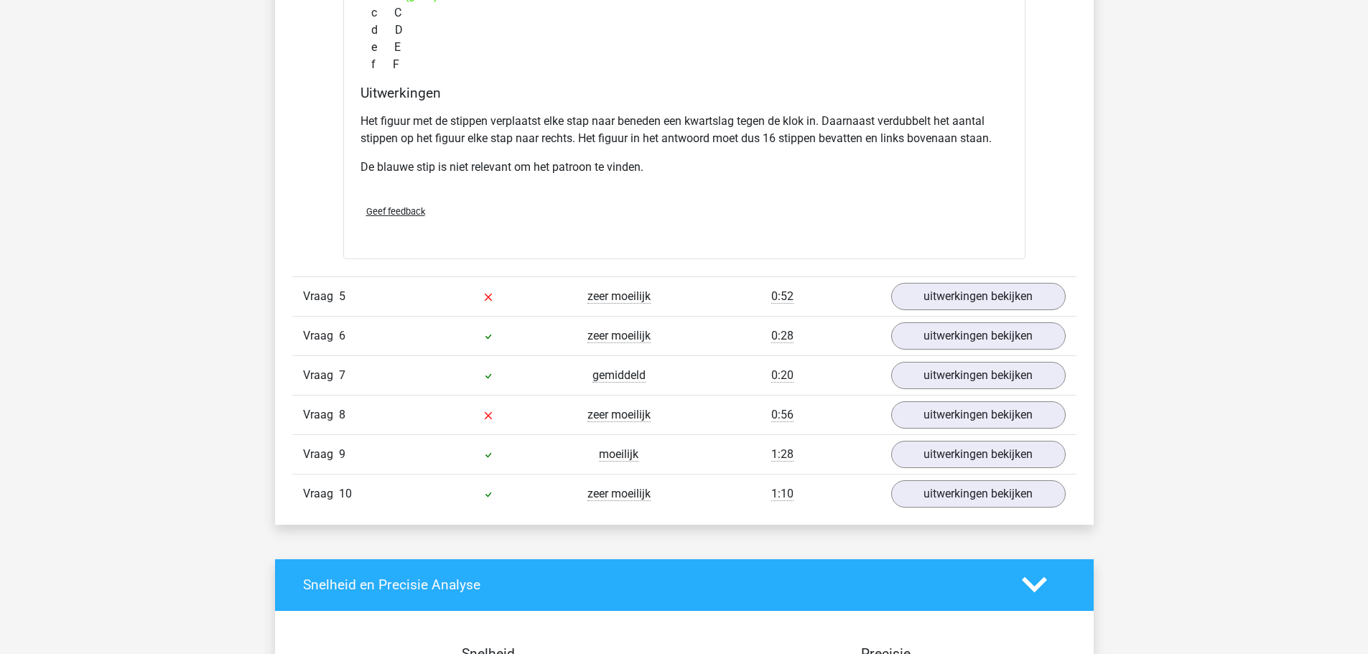
scroll to position [4938, 0]
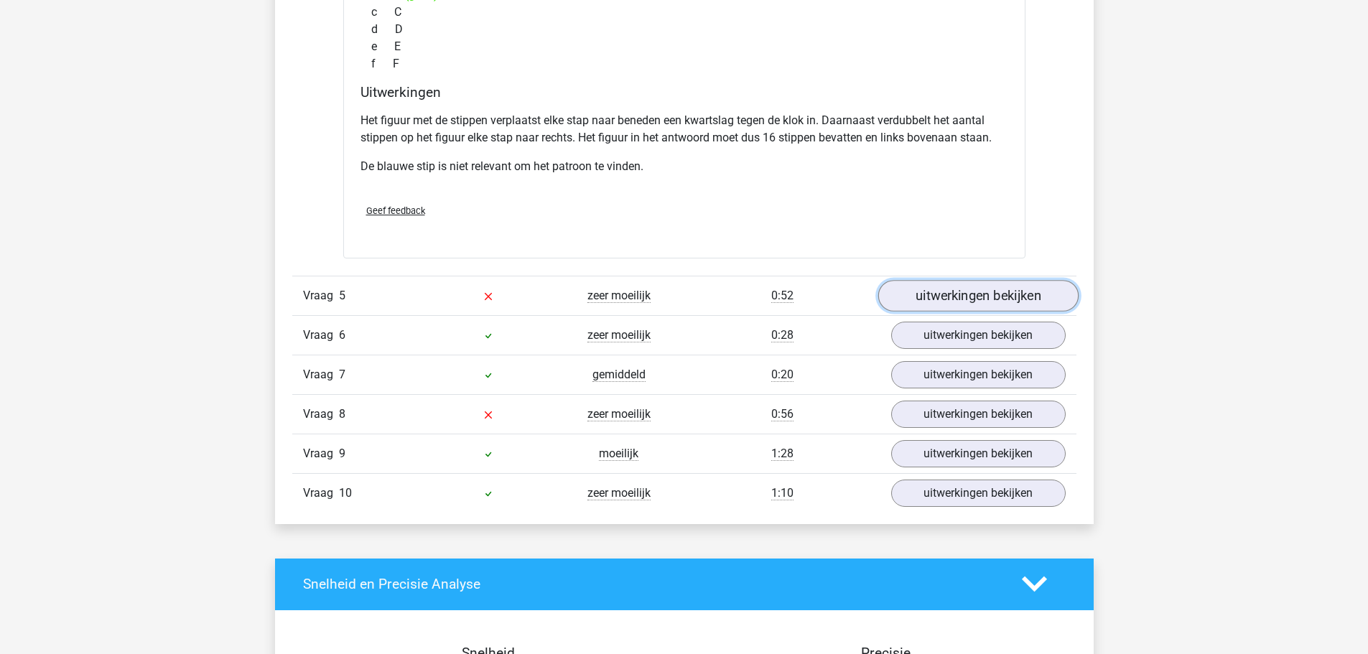
click at [981, 302] on link "uitwerkingen bekijken" at bounding box center [977, 296] width 200 height 32
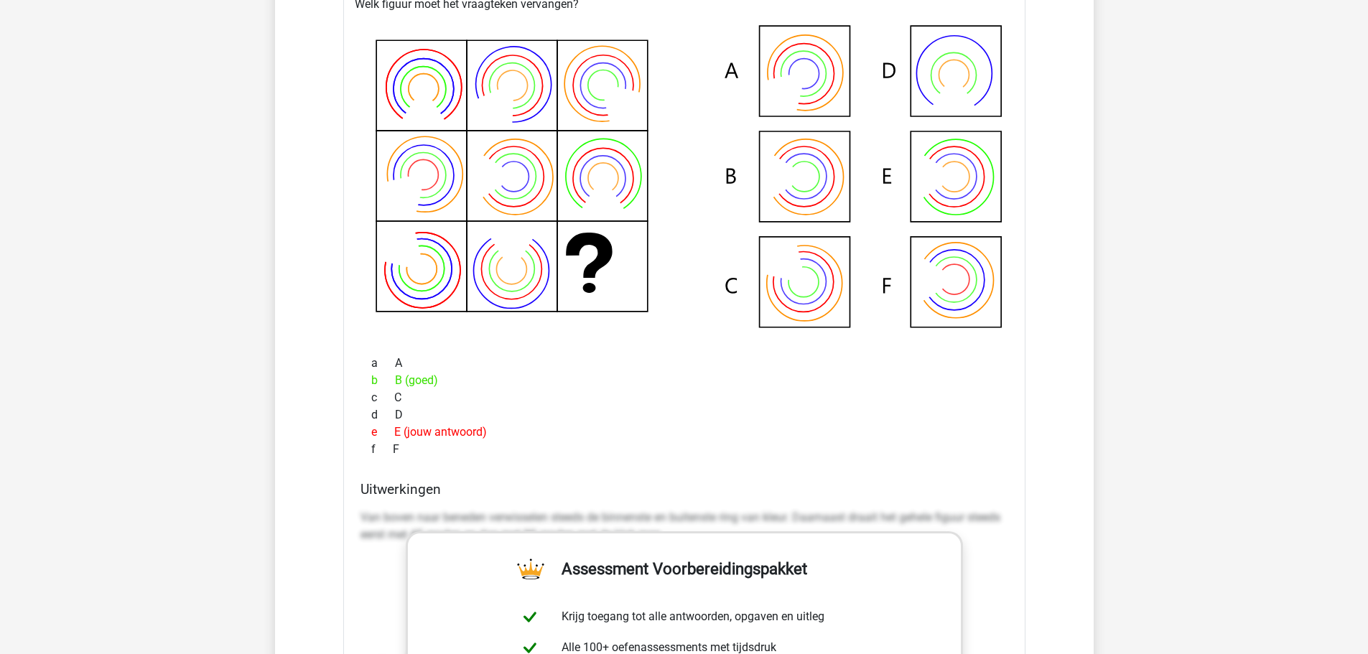
scroll to position [5280, 0]
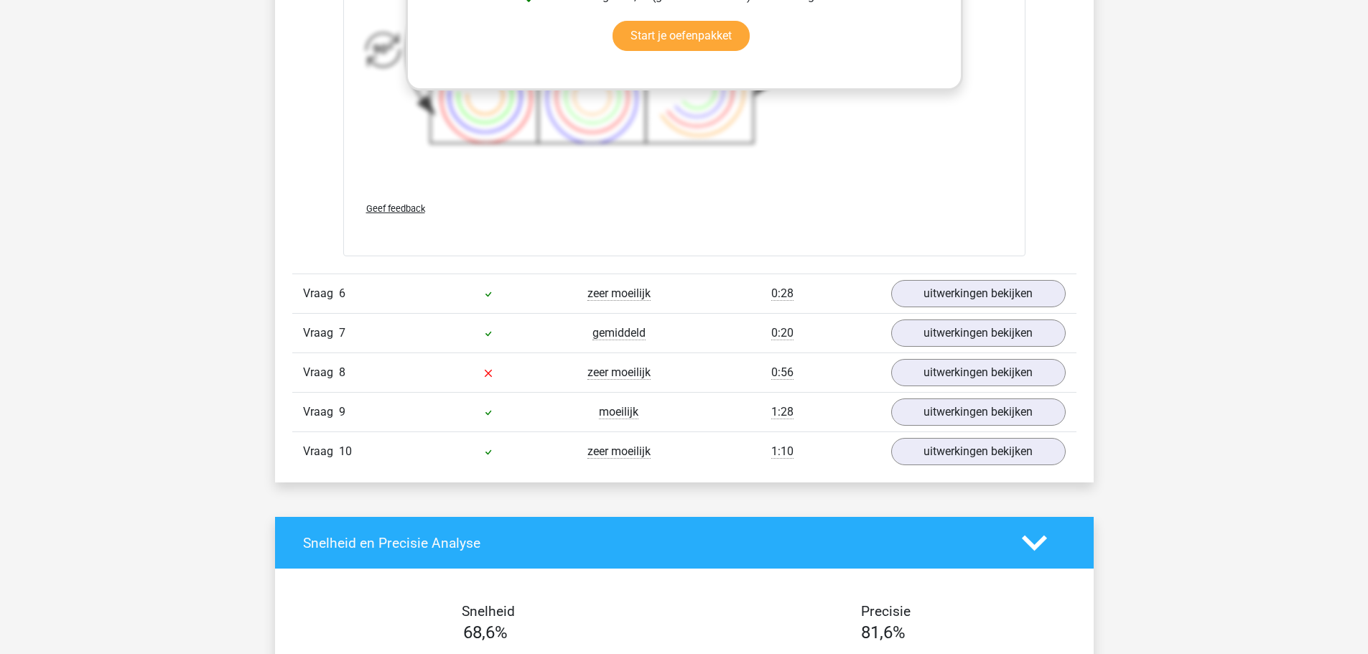
scroll to position [6026, 0]
click at [976, 370] on link "uitwerkingen bekijken" at bounding box center [977, 373] width 200 height 32
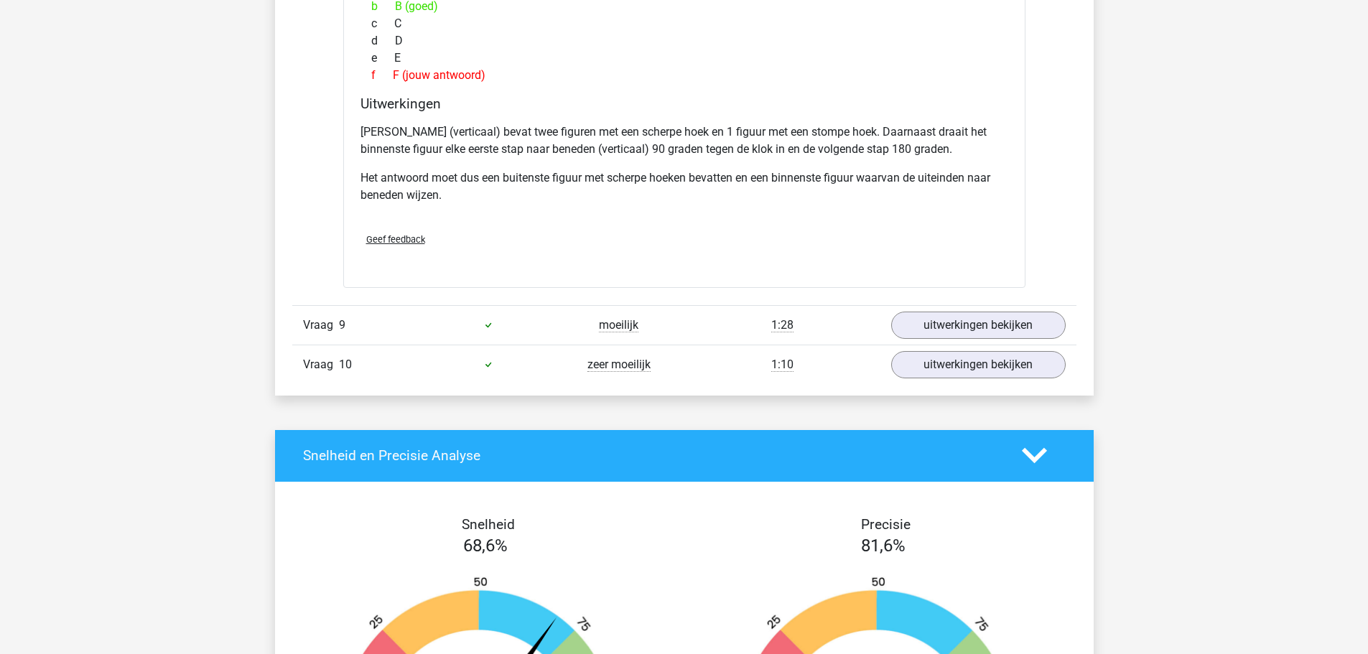
scroll to position [6810, 0]
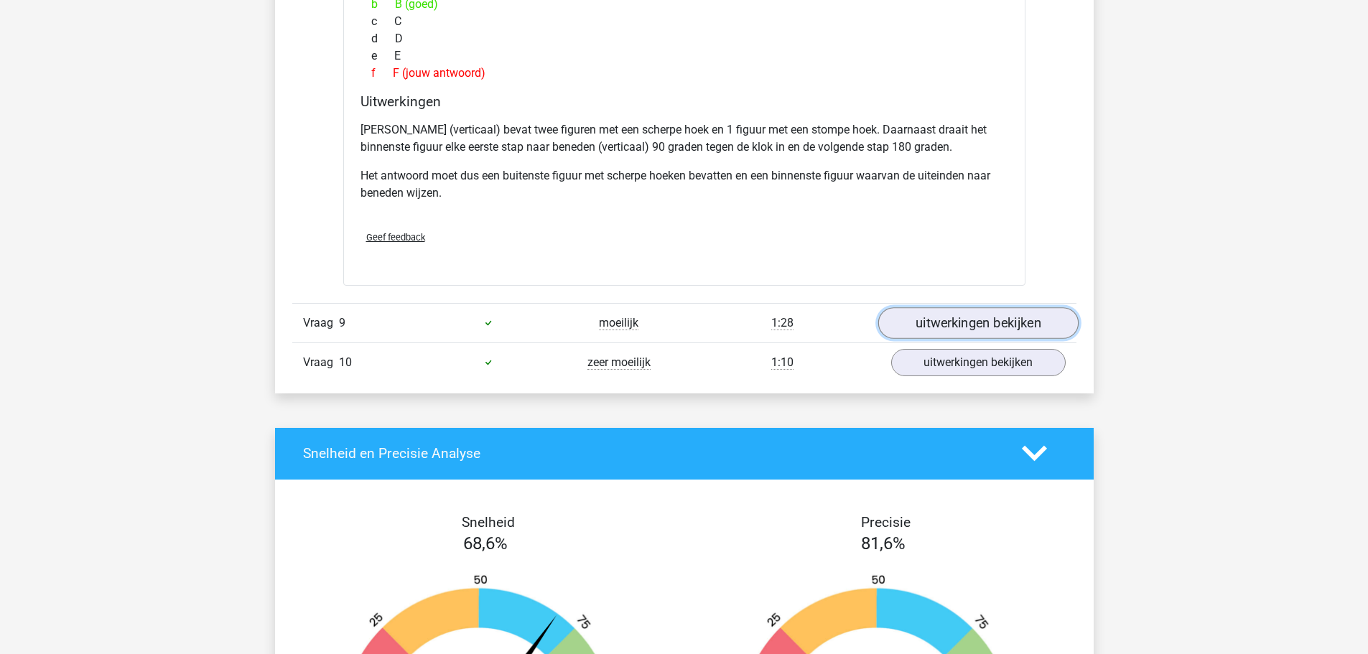
click at [1003, 320] on link "uitwerkingen bekijken" at bounding box center [977, 323] width 200 height 32
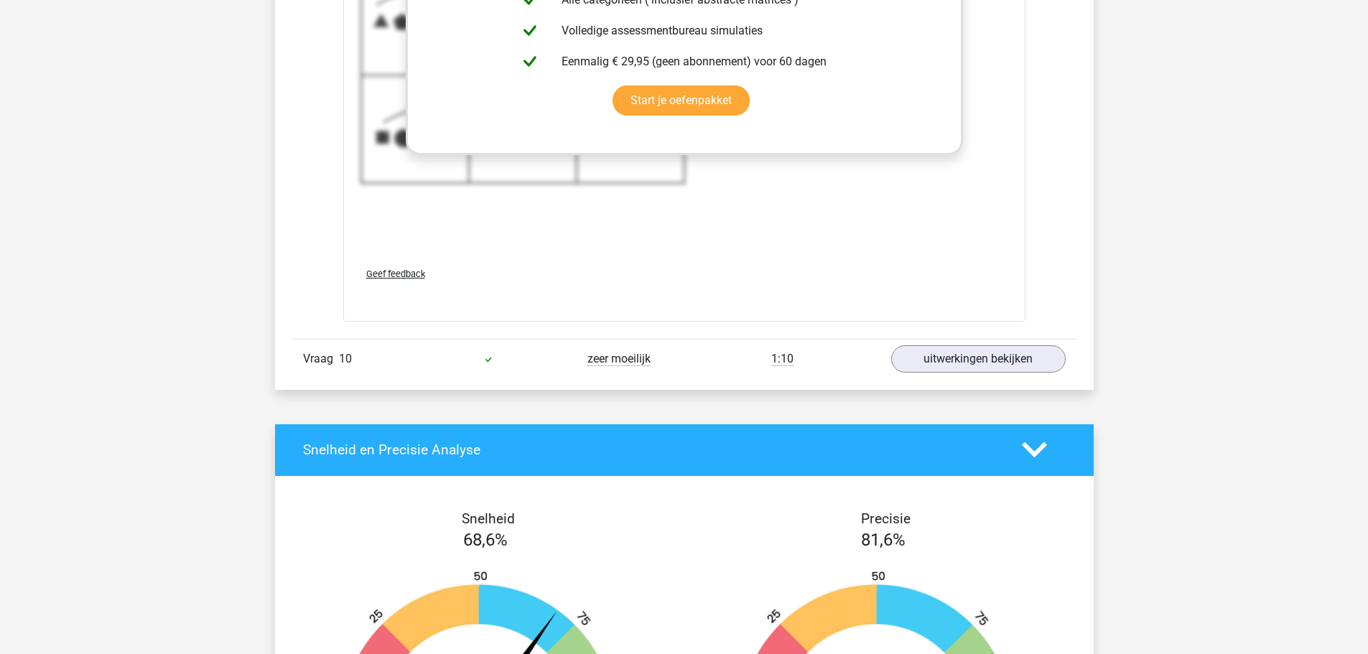
scroll to position [7848, 0]
click at [980, 376] on div "Vraag 10 zeer moeilijk 1:10 uitwerkingen bekijken" at bounding box center [684, 357] width 784 height 39
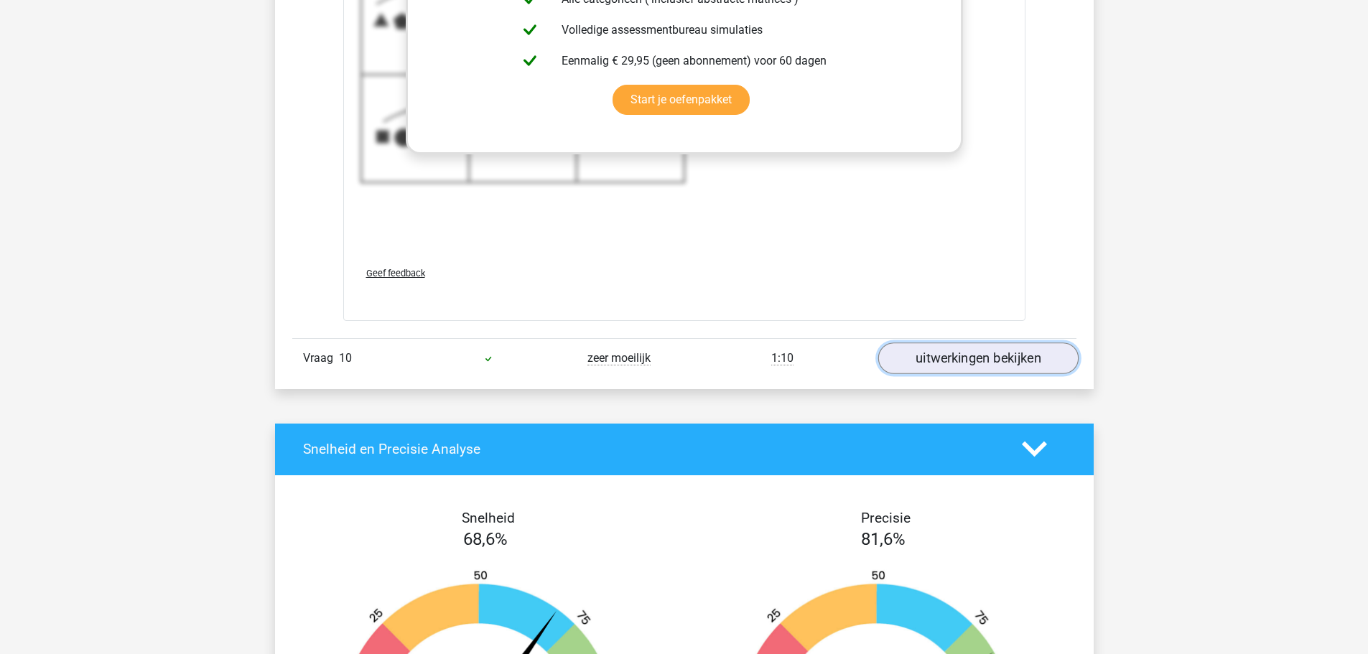
click at [986, 363] on link "uitwerkingen bekijken" at bounding box center [977, 358] width 200 height 32
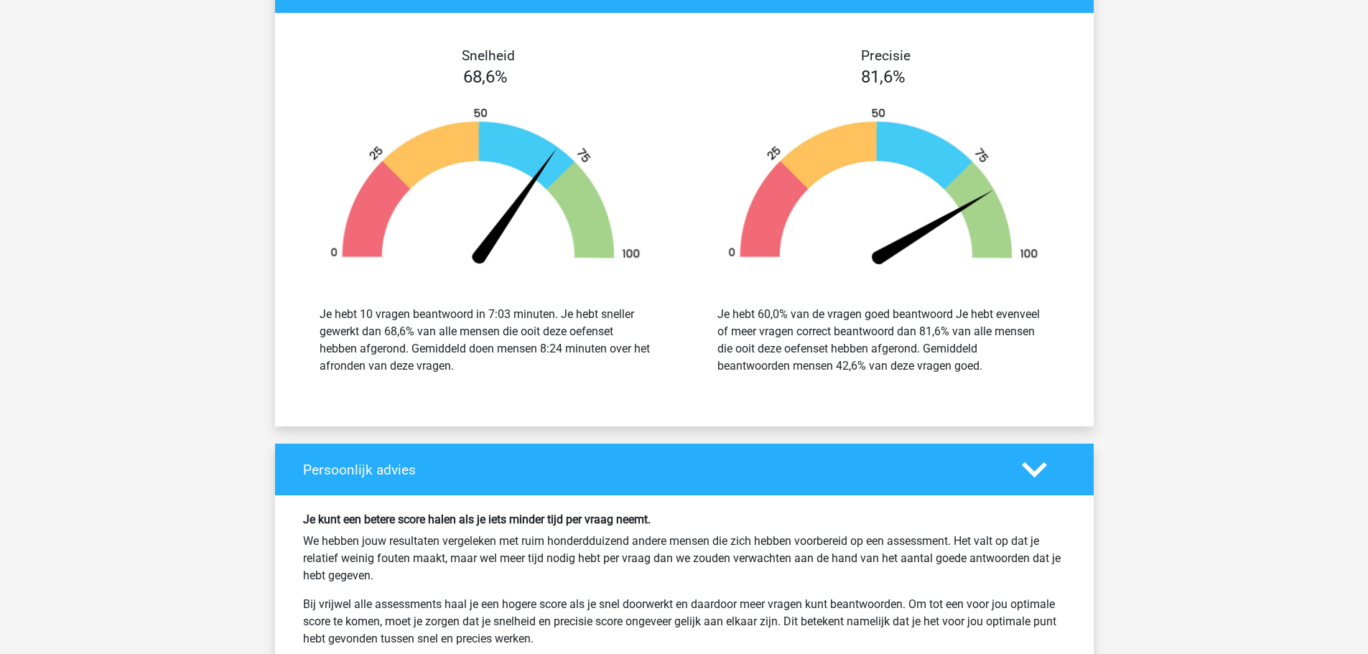
scroll to position [9343, 0]
